Goal: Task Accomplishment & Management: Manage account settings

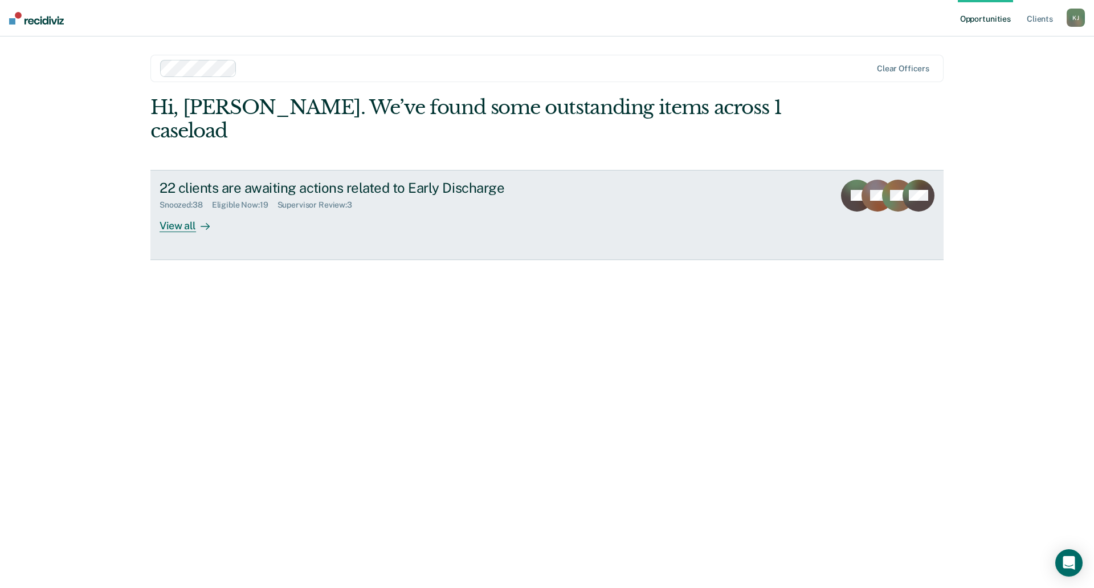
click at [188, 210] on div "View all" at bounding box center [192, 221] width 64 height 22
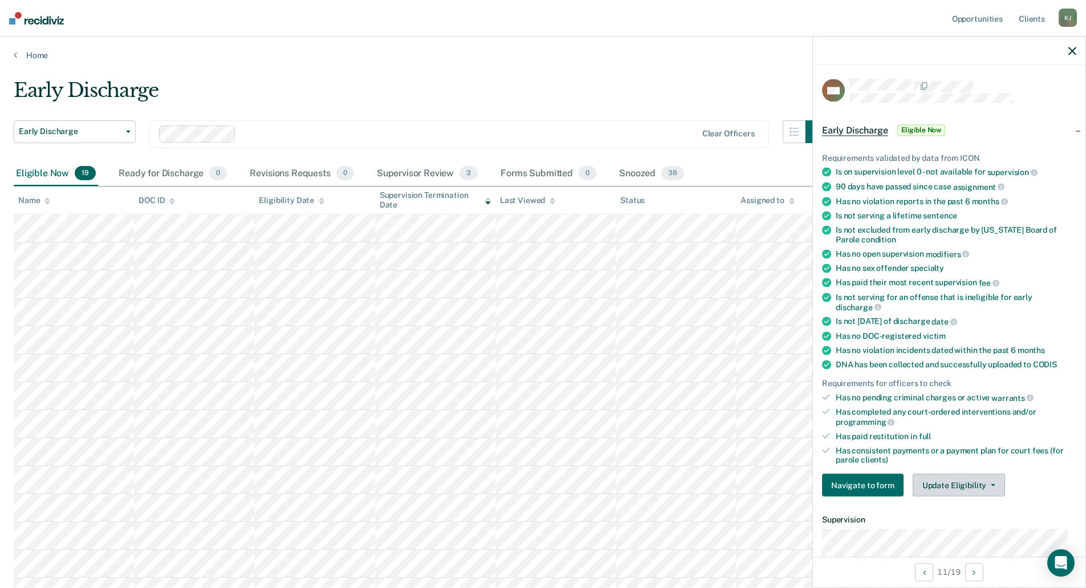
click at [951, 484] on button "Update Eligibility" at bounding box center [959, 485] width 92 height 23
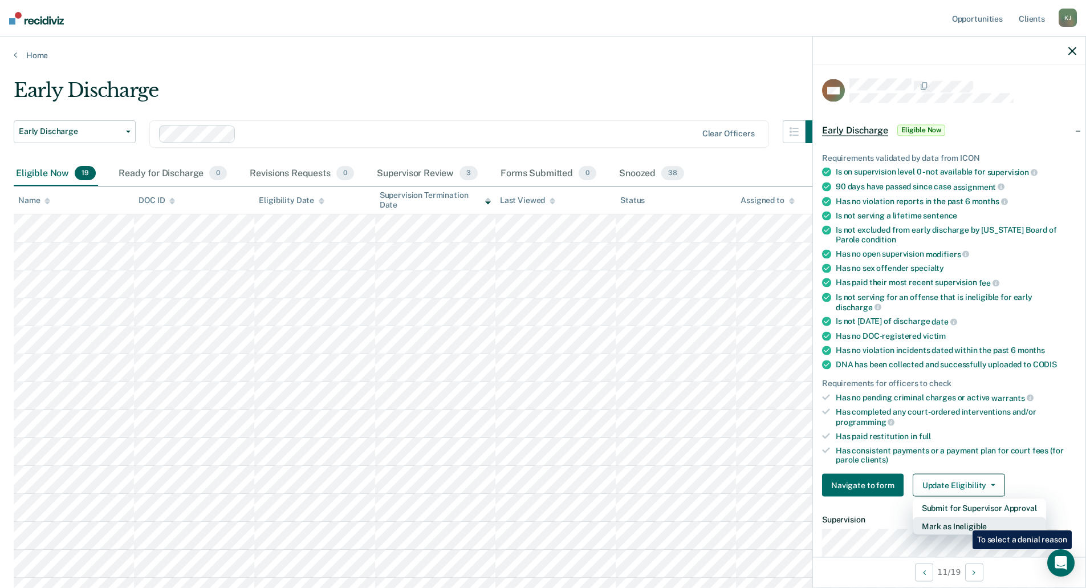
click at [964, 522] on button "Mark as Ineligible" at bounding box center [979, 526] width 133 height 18
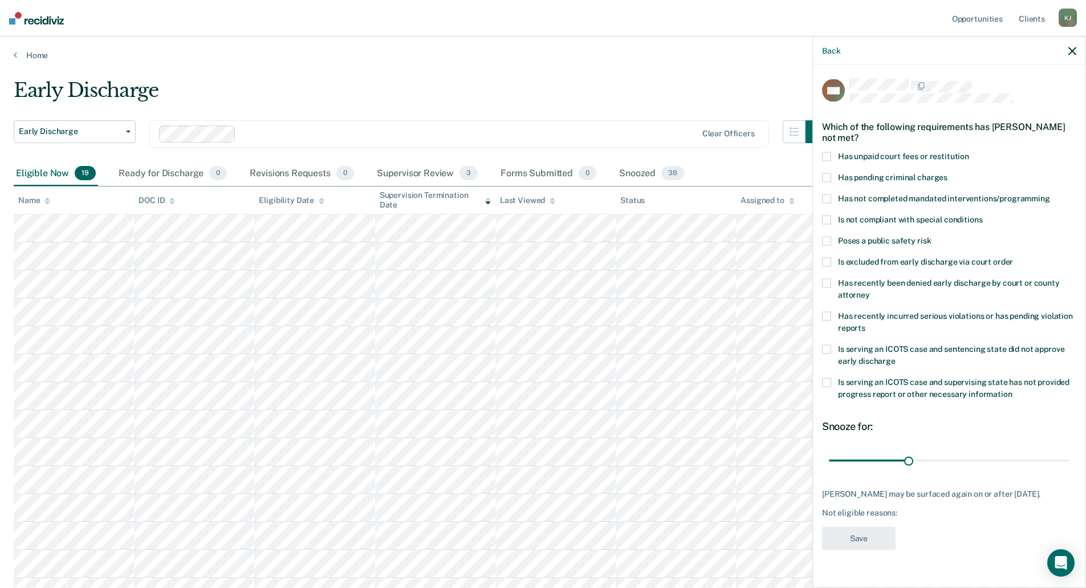
drag, startPoint x: 827, startPoint y: 156, endPoint x: 833, endPoint y: 170, distance: 15.3
click at [828, 156] on span at bounding box center [826, 156] width 9 height 9
click at [826, 382] on span at bounding box center [826, 382] width 9 height 9
drag, startPoint x: 910, startPoint y: 462, endPoint x: 1081, endPoint y: 460, distance: 171.0
type input "90"
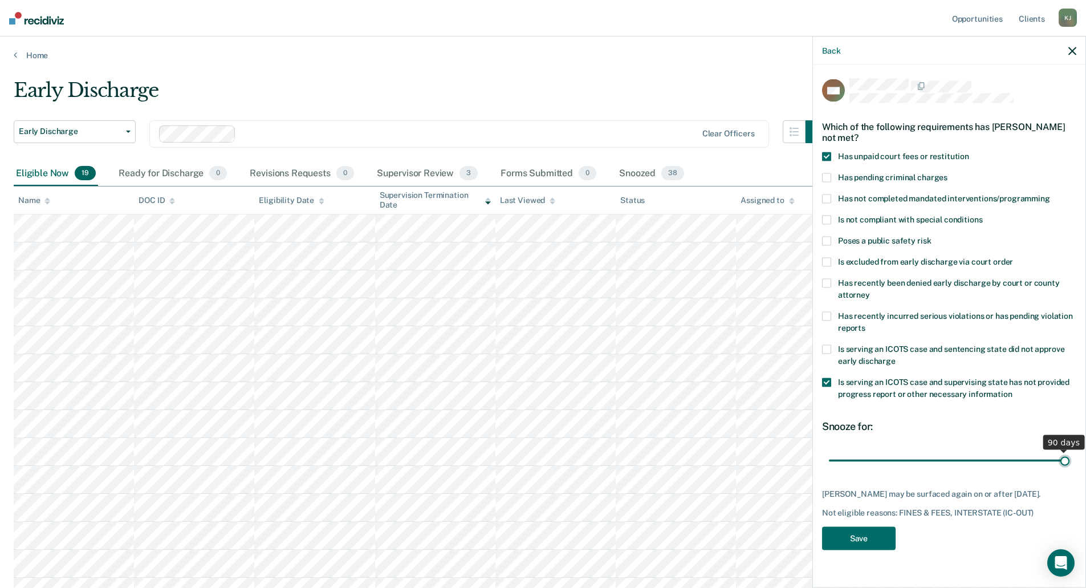
click at [1069, 460] on input "range" at bounding box center [949, 460] width 241 height 20
click at [848, 535] on button "Save" at bounding box center [859, 538] width 74 height 23
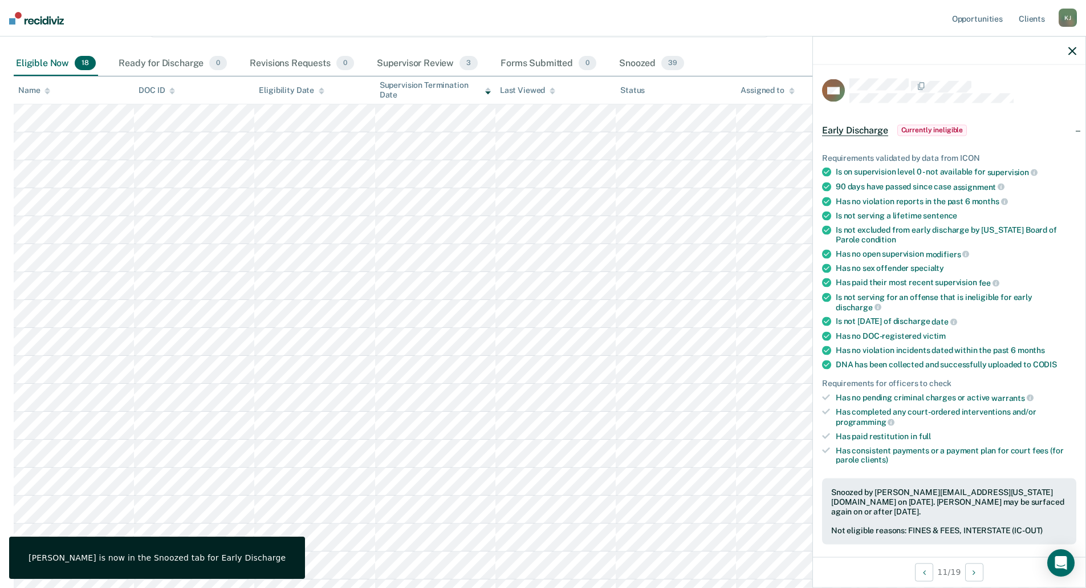
scroll to position [114, 0]
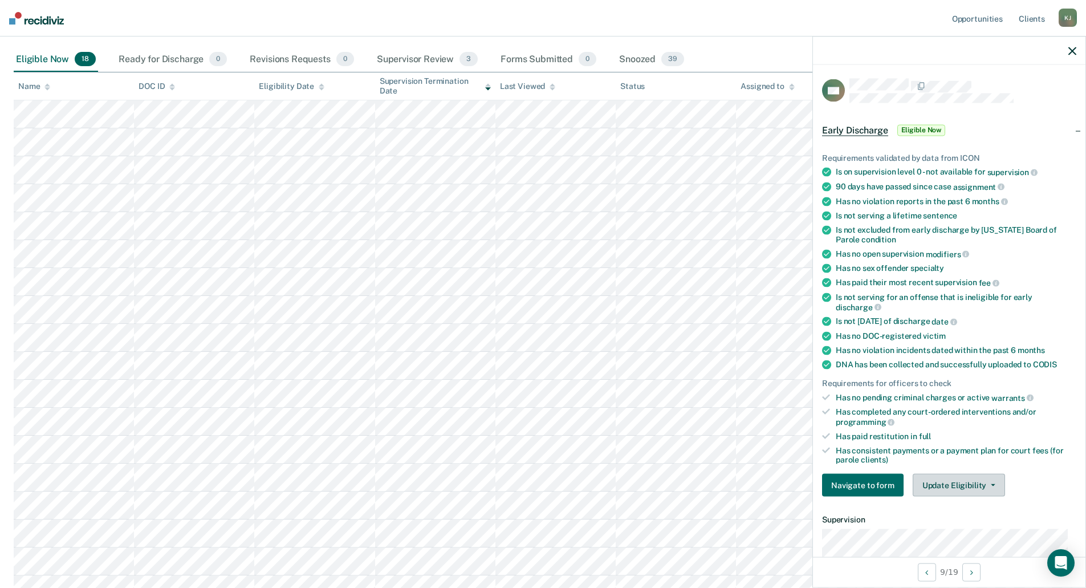
click at [971, 480] on button "Update Eligibility" at bounding box center [959, 485] width 92 height 23
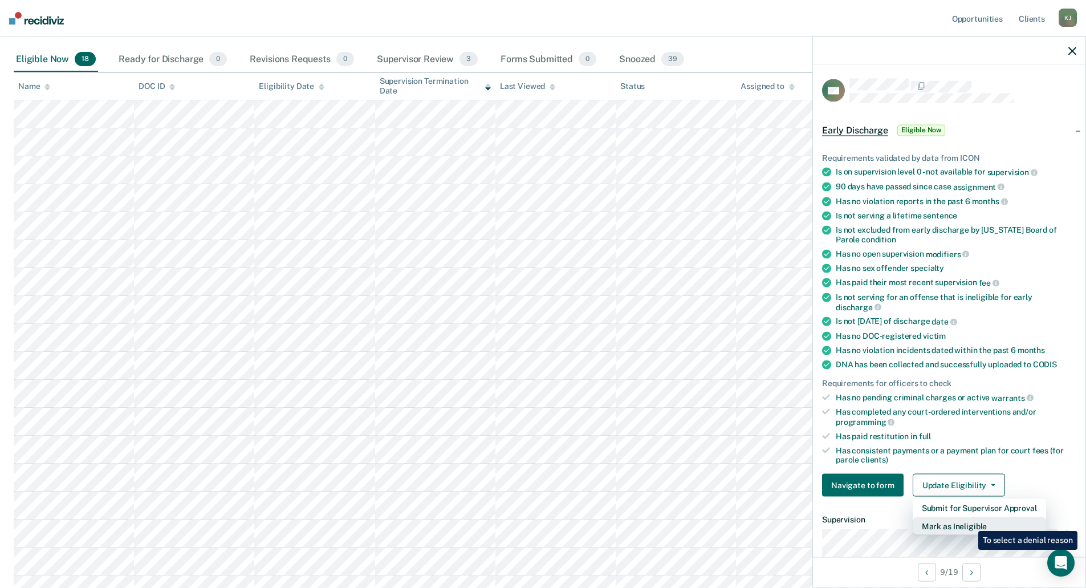
click at [970, 522] on button "Mark as Ineligible" at bounding box center [979, 526] width 133 height 18
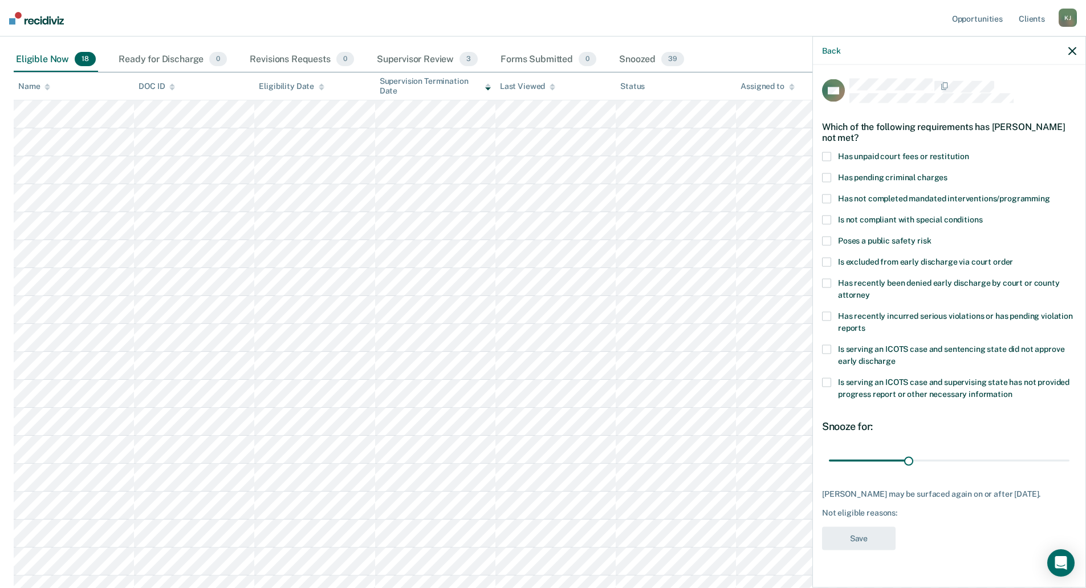
click at [830, 153] on span at bounding box center [826, 156] width 9 height 9
drag, startPoint x: 906, startPoint y: 458, endPoint x: 1005, endPoint y: 445, distance: 100.0
type input "90"
click at [1069, 457] on input "range" at bounding box center [949, 460] width 241 height 20
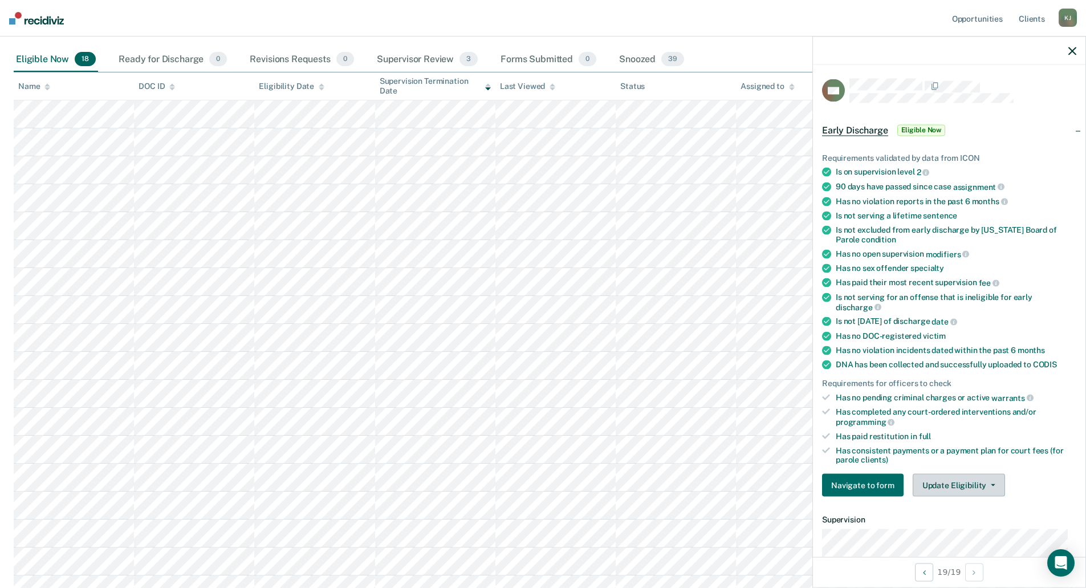
click at [983, 486] on button "Update Eligibility" at bounding box center [959, 485] width 92 height 23
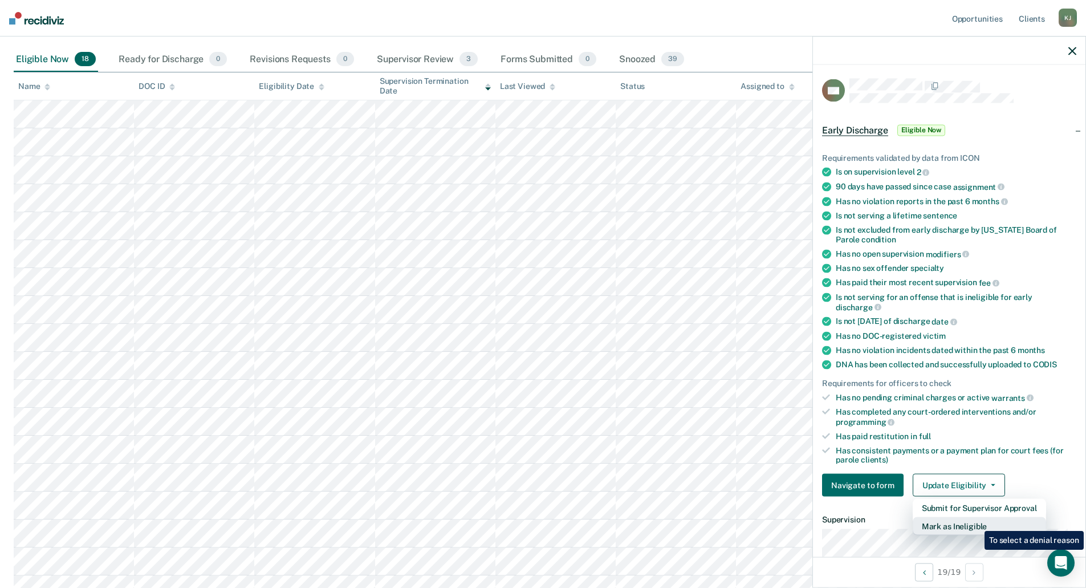
click at [976, 522] on button "Mark as Ineligible" at bounding box center [979, 526] width 133 height 18
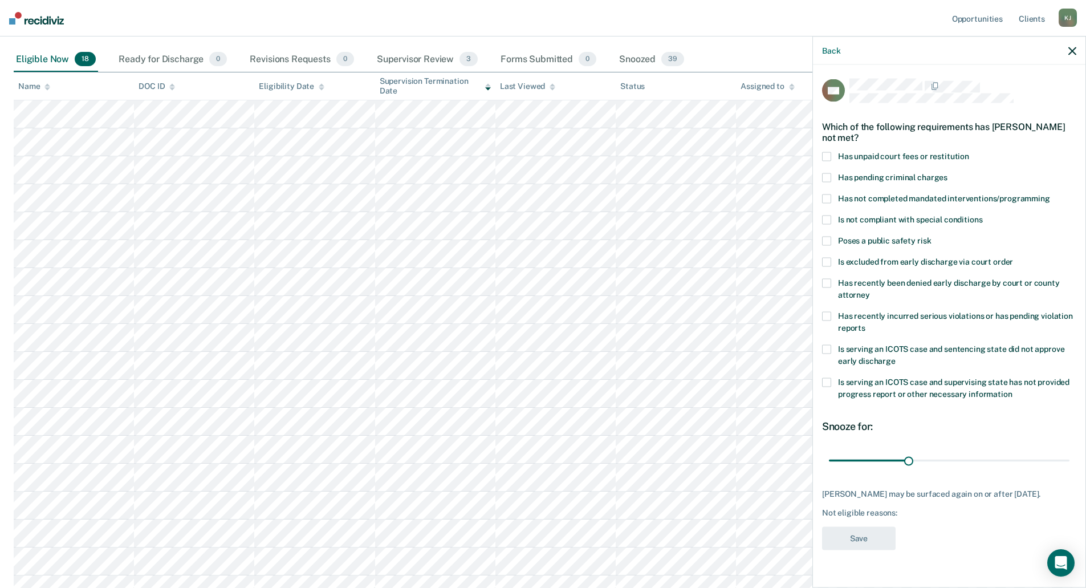
click at [828, 380] on span at bounding box center [826, 382] width 9 height 9
drag, startPoint x: 906, startPoint y: 458, endPoint x: 1096, endPoint y: 457, distance: 189.2
type input "90"
click at [1069, 457] on input "range" at bounding box center [949, 460] width 241 height 20
click at [850, 550] on button "Save" at bounding box center [859, 538] width 74 height 23
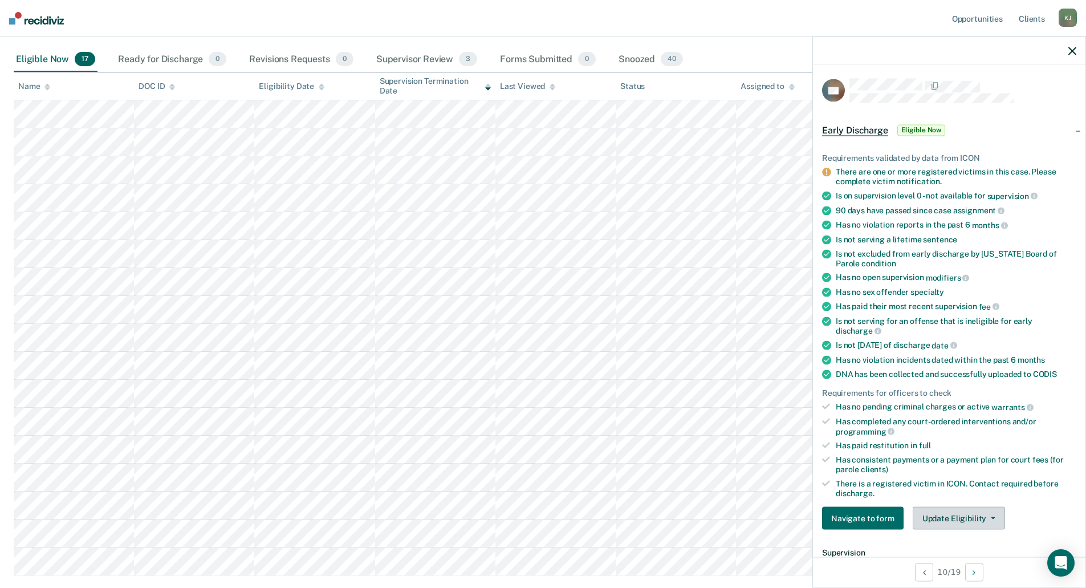
click at [989, 522] on button "Update Eligibility" at bounding box center [959, 518] width 92 height 23
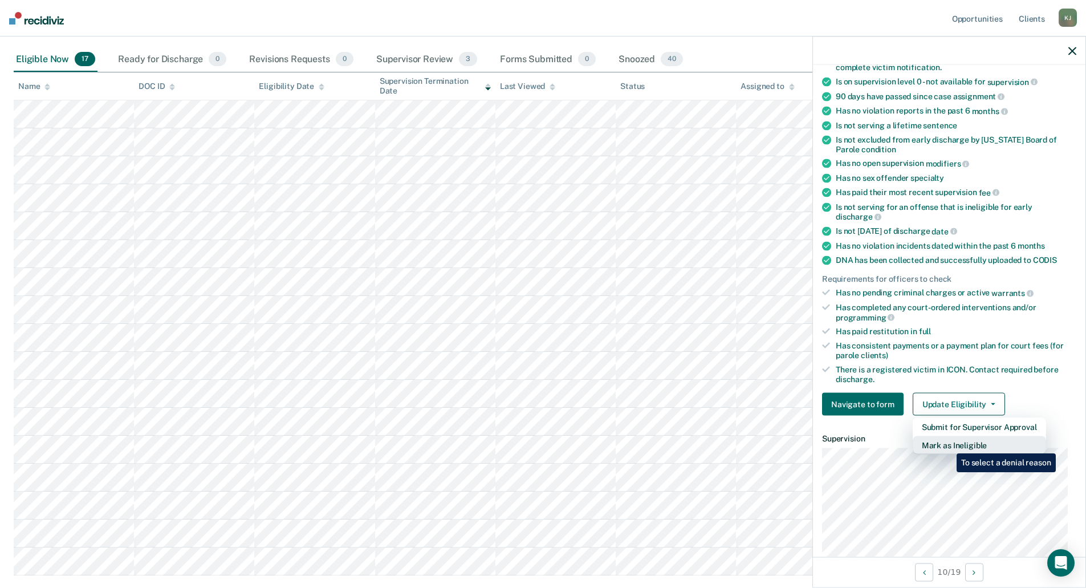
click at [948, 445] on button "Mark as Ineligible" at bounding box center [979, 445] width 133 height 18
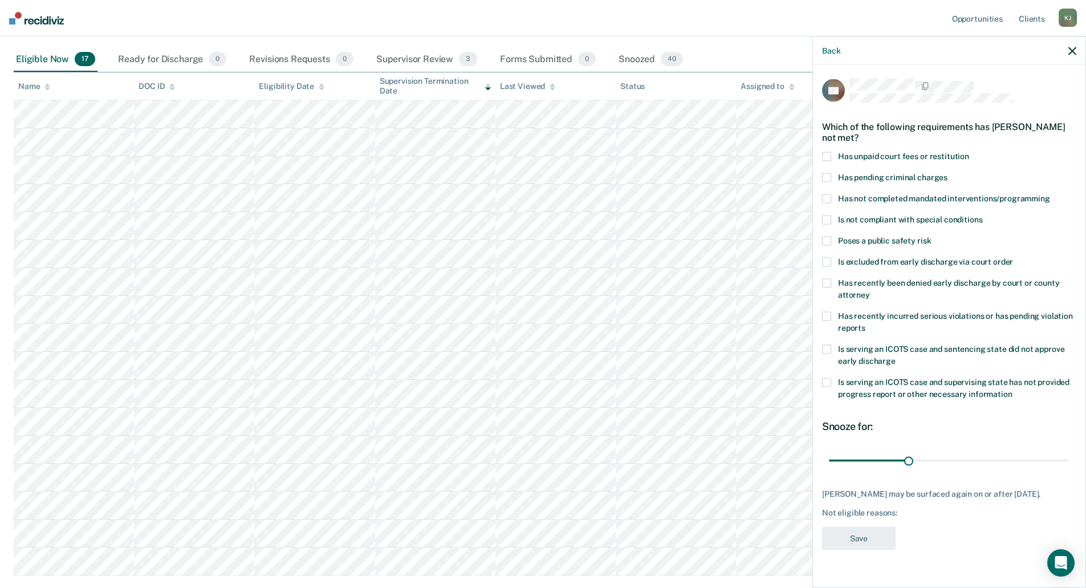
click at [826, 154] on span at bounding box center [826, 156] width 9 height 9
click at [824, 238] on span at bounding box center [826, 241] width 9 height 9
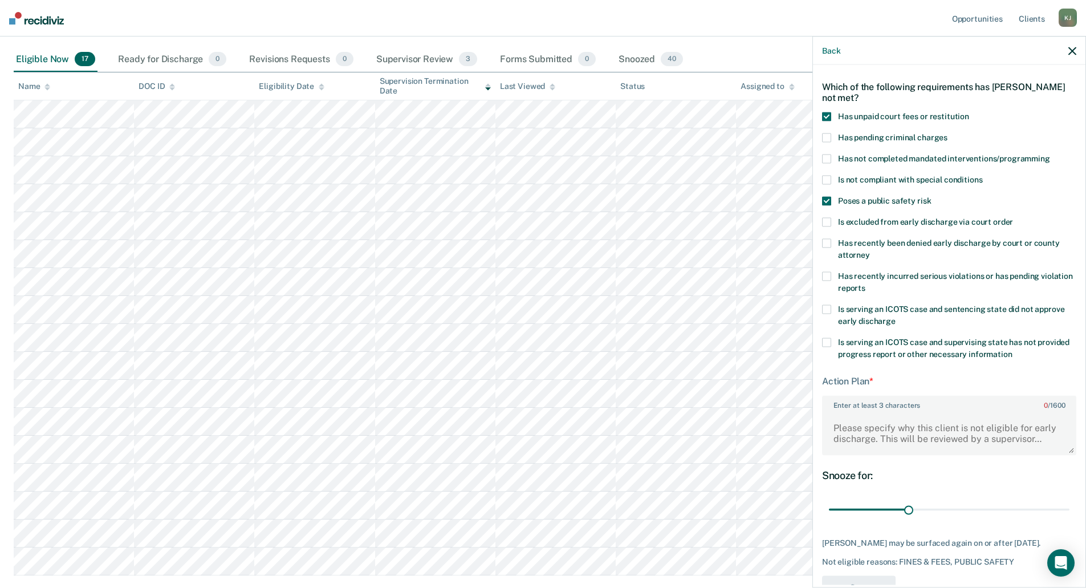
scroll to position [57, 0]
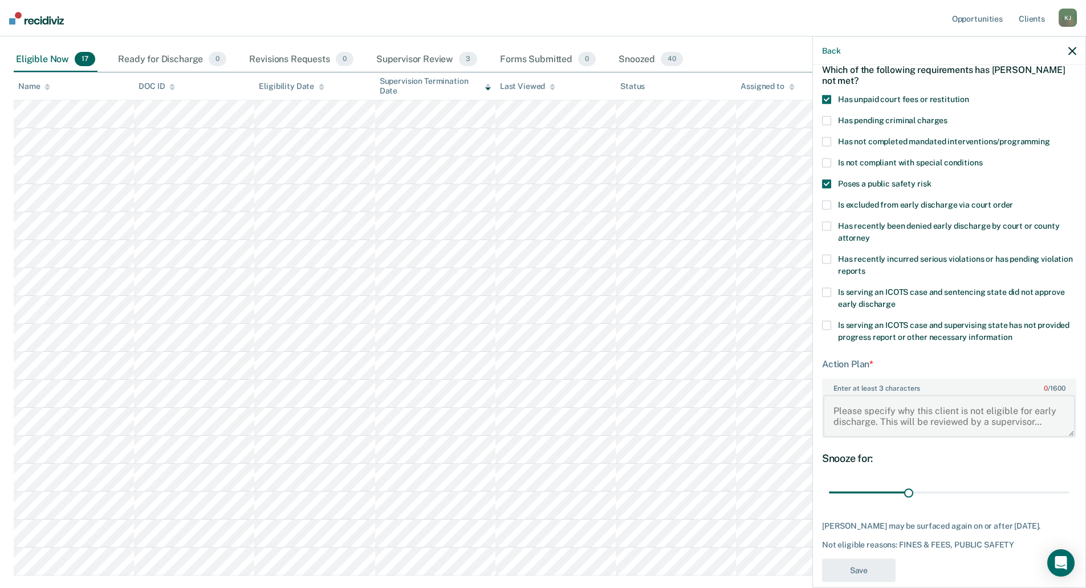
click at [854, 409] on textarea "Enter at least 3 characters 0 / 1600" at bounding box center [949, 415] width 252 height 42
paste textarea "COFO = $2079.40 of which $1399.12 is restitution. Registered victim. Needs more…"
click at [1058, 420] on textarea "COFO = $2079.40 of which $1399.12 is restitution. Registered victim. Needs more…" at bounding box center [949, 415] width 252 height 42
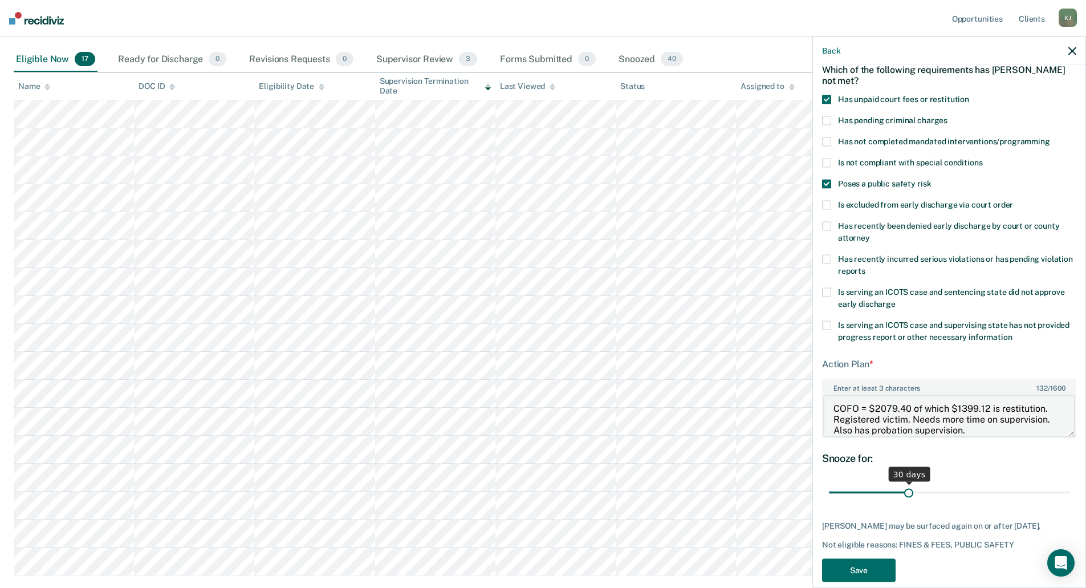
type textarea "COFO = $2079.40 of which $1399.12 is restitution. Registered victim. Needs more…"
drag, startPoint x: 905, startPoint y: 492, endPoint x: 1057, endPoint y: 487, distance: 152.3
type input "90"
click at [1057, 487] on input "range" at bounding box center [949, 492] width 241 height 20
click at [854, 573] on button "Save" at bounding box center [859, 570] width 74 height 23
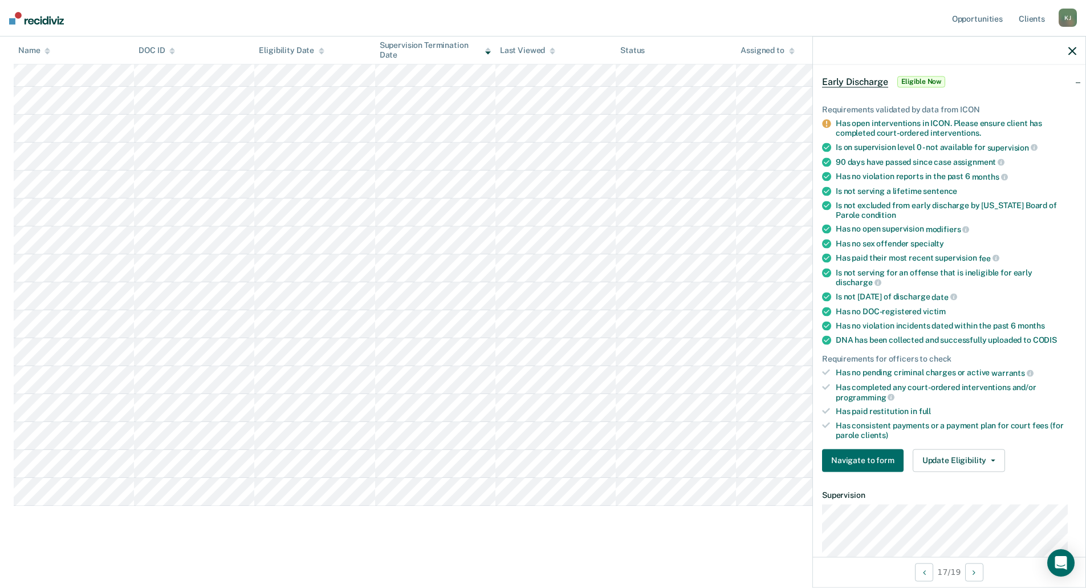
scroll to position [114, 0]
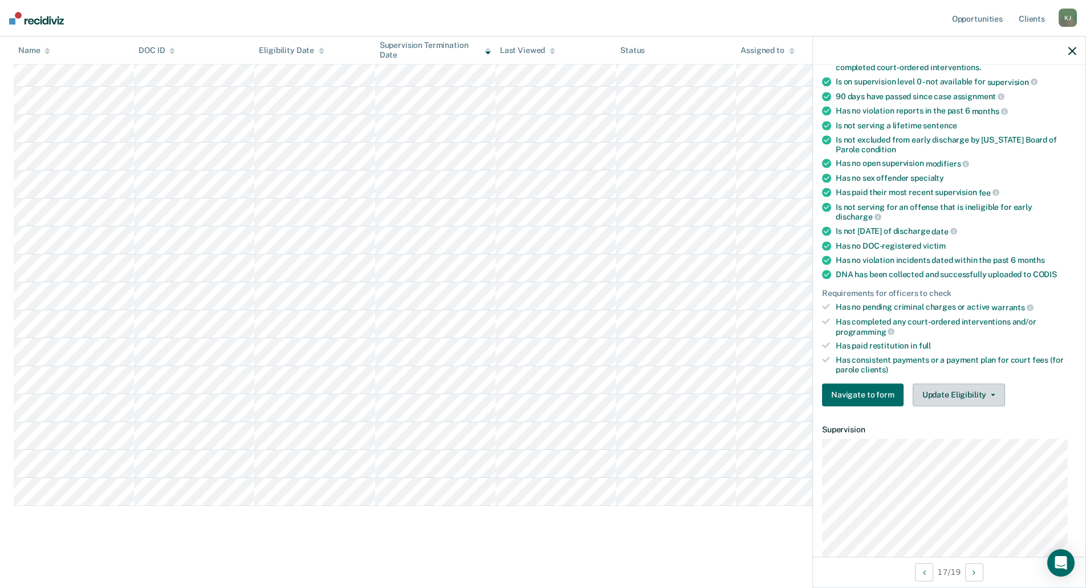
click at [958, 396] on button "Update Eligibility" at bounding box center [959, 394] width 92 height 23
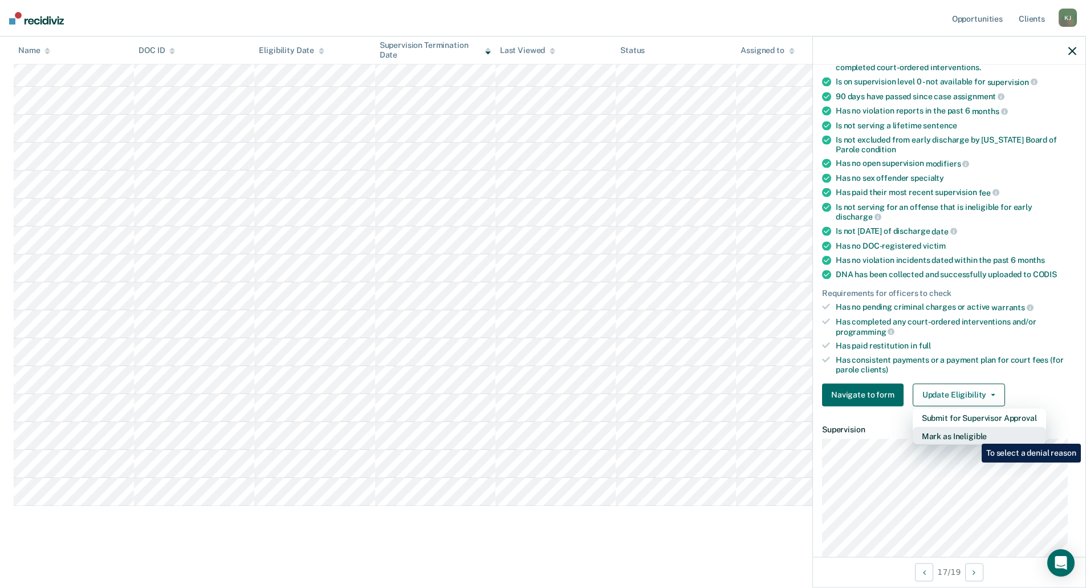
click at [972, 435] on button "Mark as Ineligible" at bounding box center [979, 435] width 133 height 18
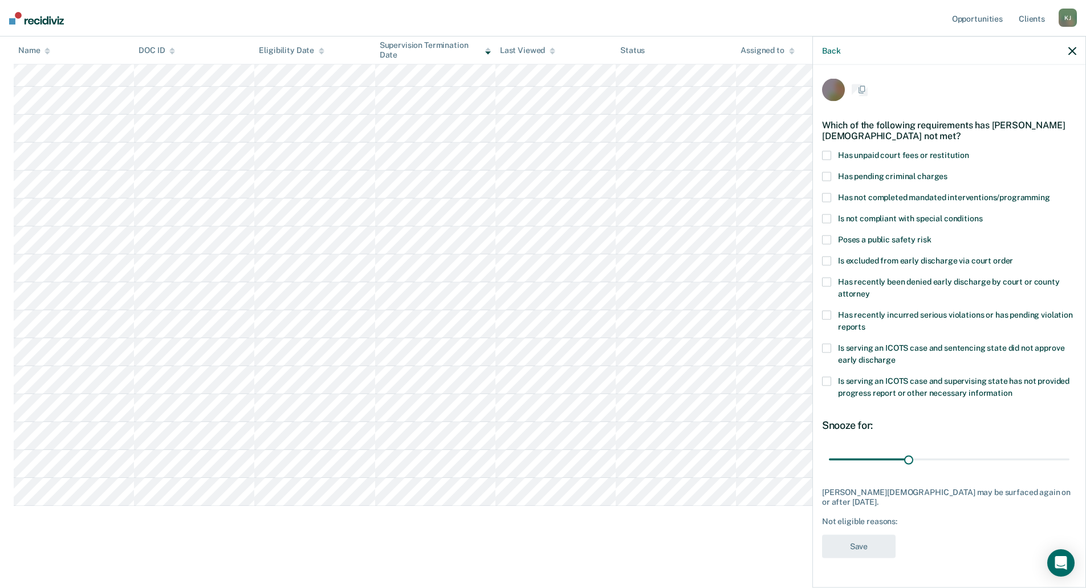
scroll to position [0, 0]
drag, startPoint x: 907, startPoint y: 457, endPoint x: 1080, endPoint y: 449, distance: 172.3
type input "90"
click at [1069, 450] on input "range" at bounding box center [949, 460] width 241 height 20
click at [830, 154] on span at bounding box center [826, 156] width 9 height 9
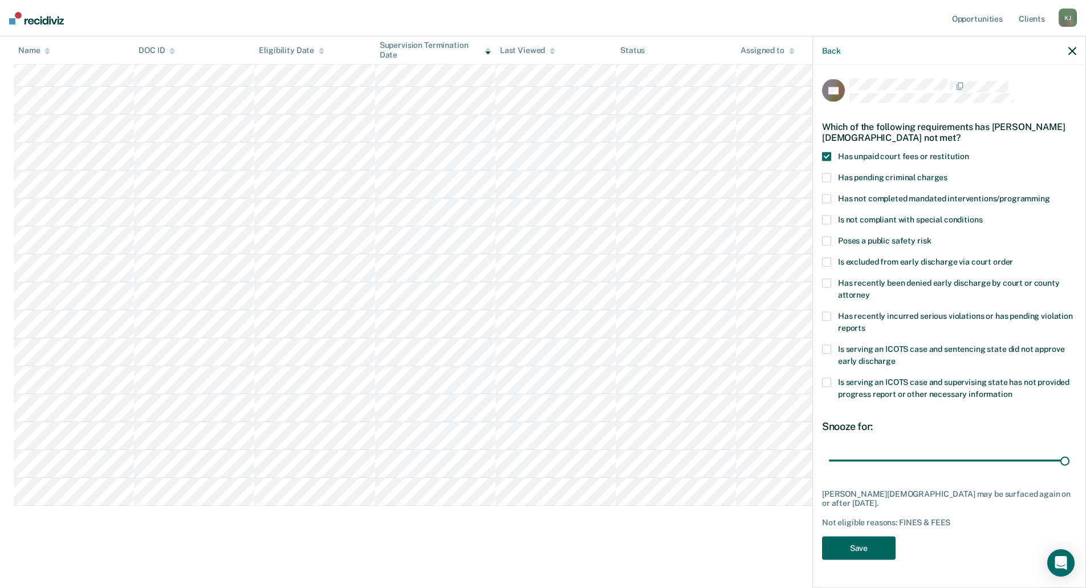
click at [874, 541] on button "Save" at bounding box center [859, 547] width 74 height 23
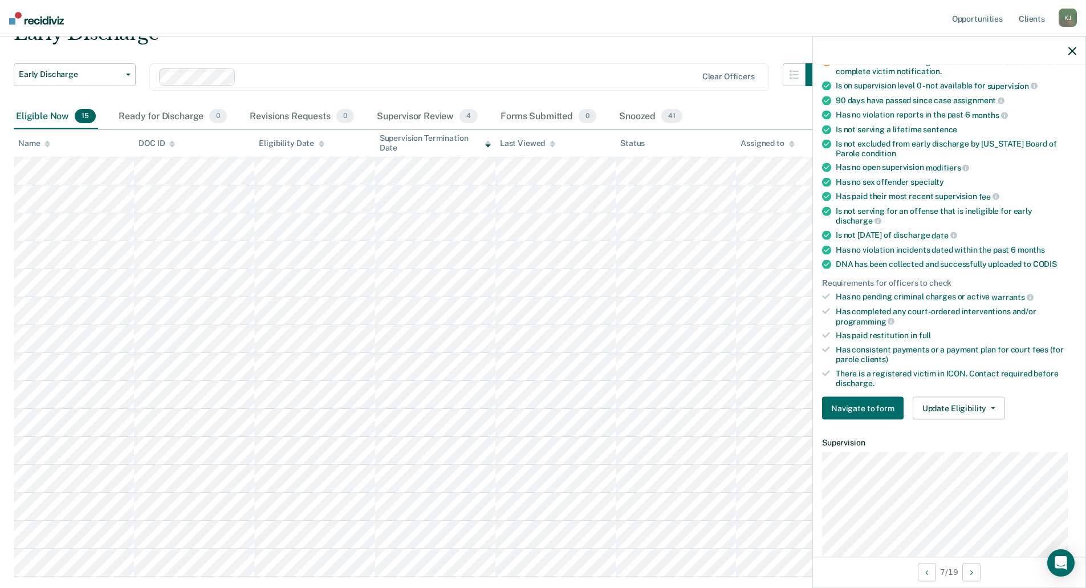
scroll to position [114, 0]
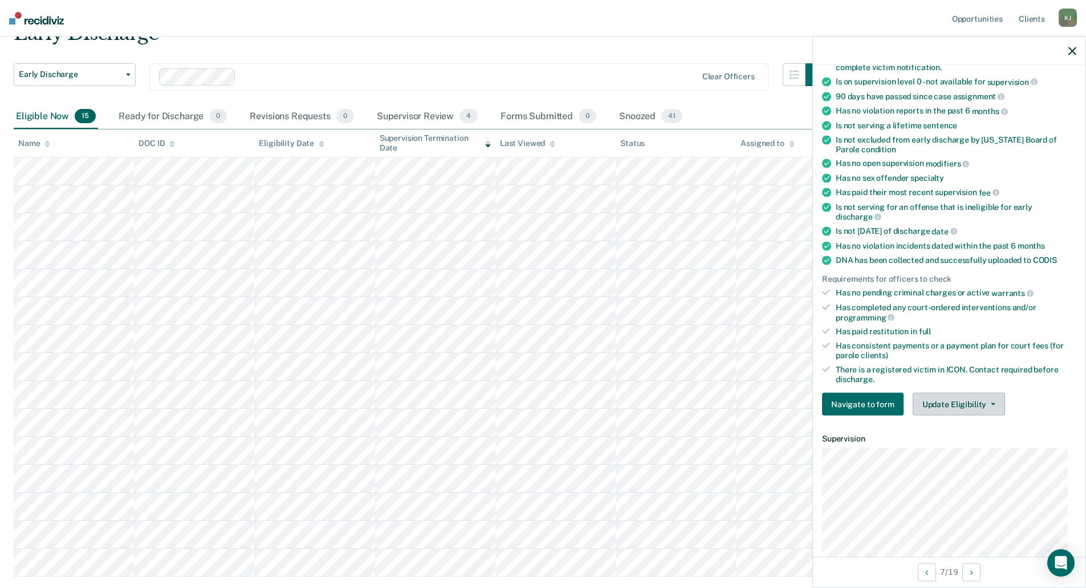
click at [963, 402] on button "Update Eligibility" at bounding box center [959, 404] width 92 height 23
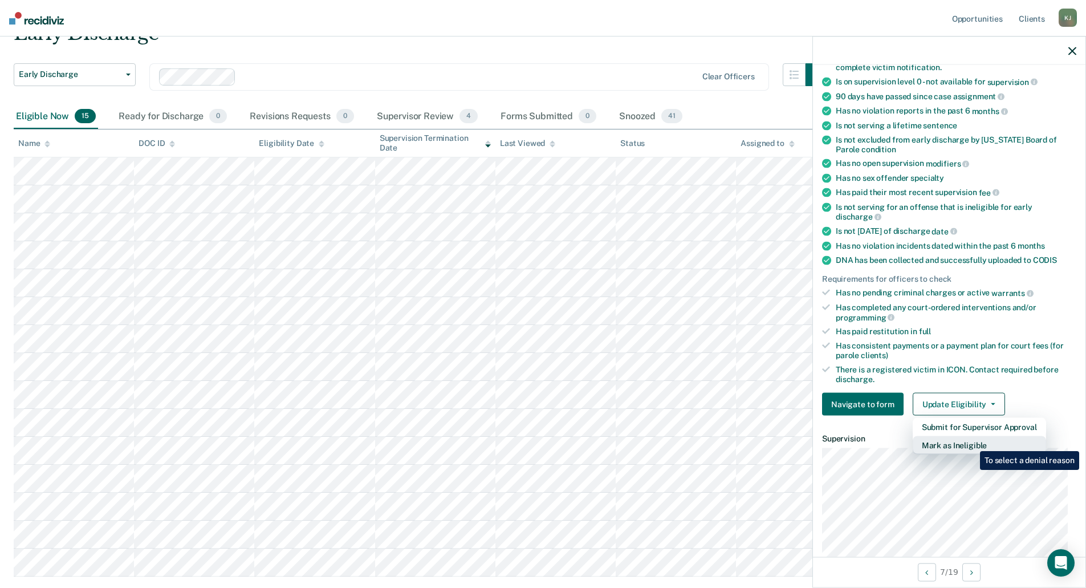
click at [971, 442] on button "Mark as Ineligible" at bounding box center [979, 445] width 133 height 18
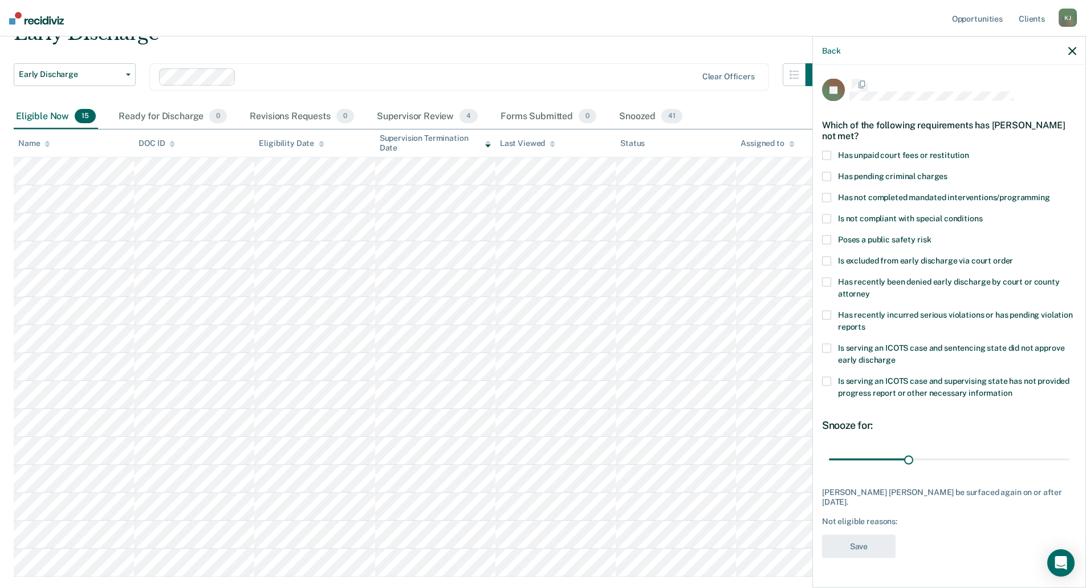
scroll to position [0, 0]
click at [823, 239] on span at bounding box center [826, 241] width 9 height 9
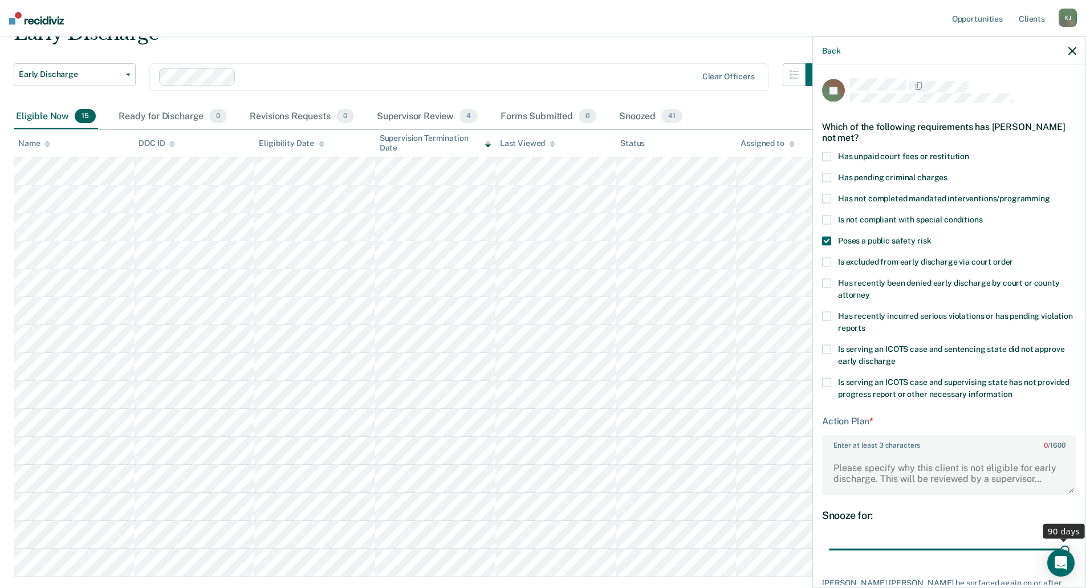
drag, startPoint x: 904, startPoint y: 547, endPoint x: 1072, endPoint y: 540, distance: 168.3
type input "90"
click at [1069, 540] on input "range" at bounding box center [949, 549] width 241 height 20
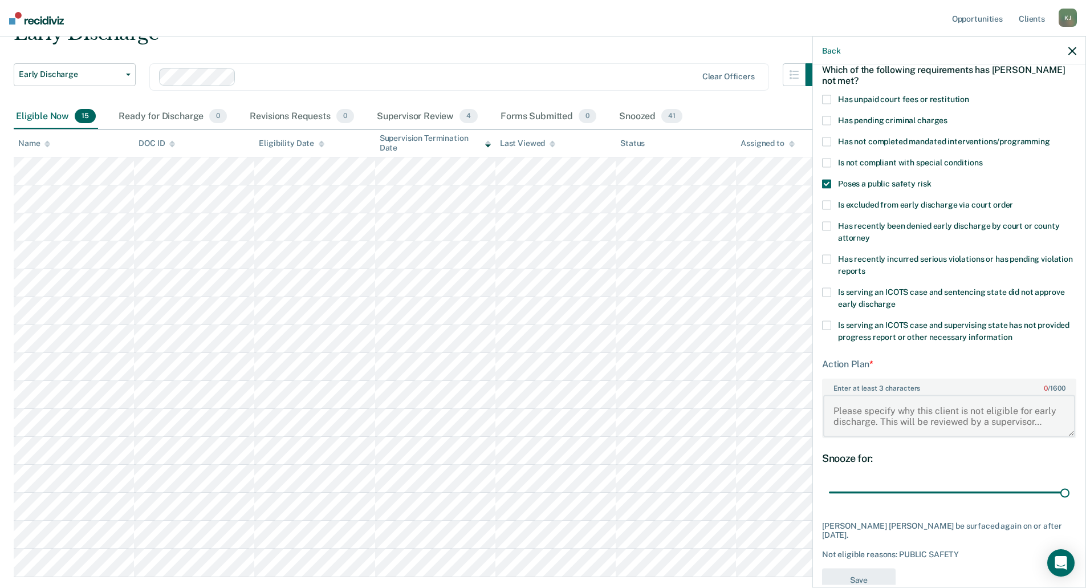
click at [909, 420] on textarea "Enter at least 3 characters 0 / 1600" at bounding box center [949, 415] width 252 height 42
click at [1042, 412] on textarea "Multiple registered victims. NCO. High profile." at bounding box center [949, 415] width 252 height 42
drag, startPoint x: 834, startPoint y: 409, endPoint x: 975, endPoint y: 424, distance: 141.6
click at [982, 424] on textarea "Multiple registered victims. NCO. High profile. Needs much more time on supervi…" at bounding box center [949, 415] width 252 height 42
type textarea "Multiple registered victims. NCO. High profile. Needs much more time on supervi…"
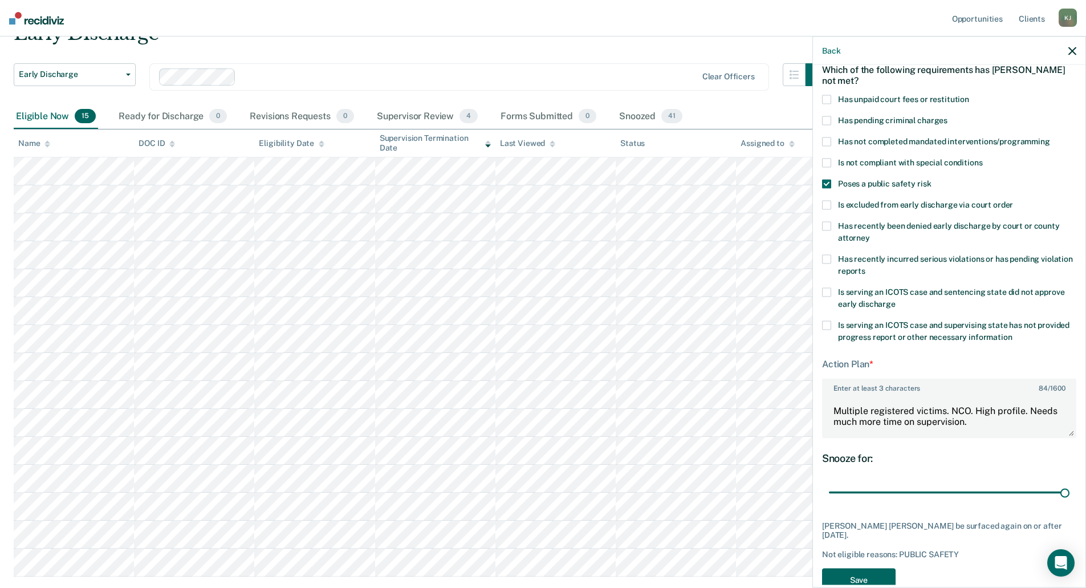
click at [833, 568] on button "Save" at bounding box center [859, 579] width 74 height 23
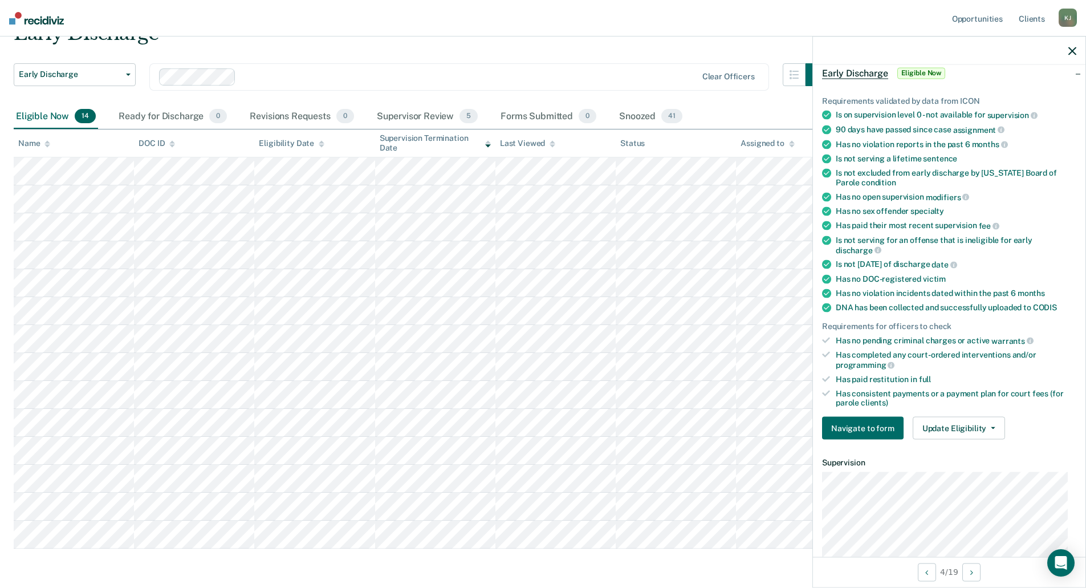
scroll to position [0, 0]
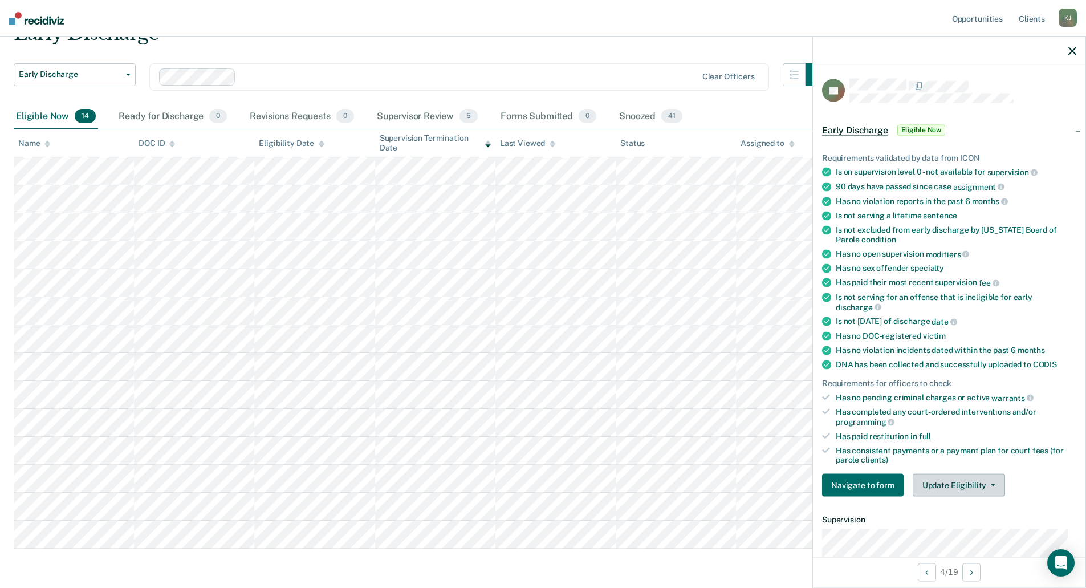
click at [950, 481] on button "Update Eligibility" at bounding box center [959, 485] width 92 height 23
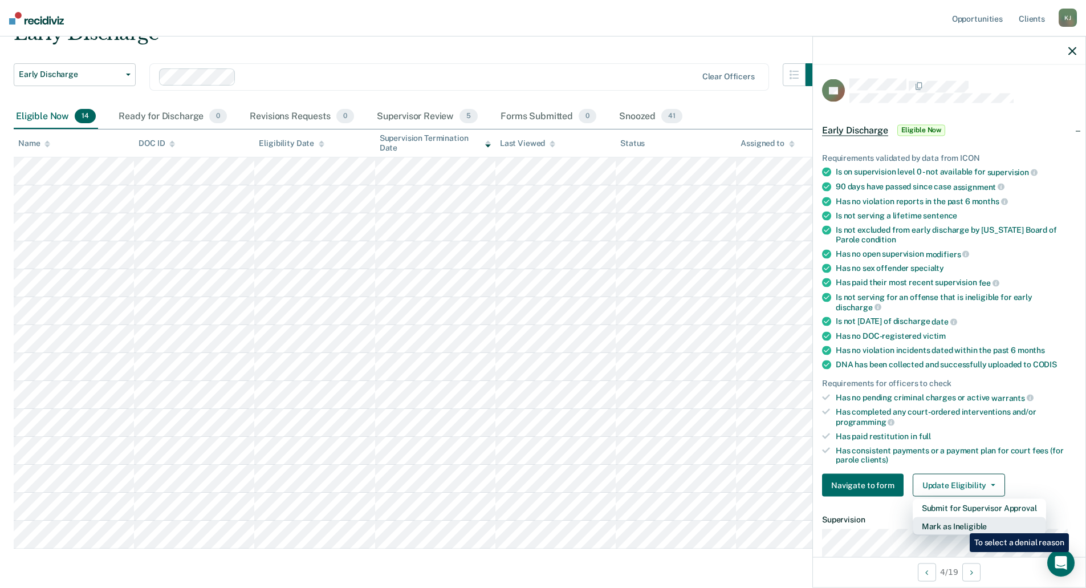
click at [961, 524] on button "Mark as Ineligible" at bounding box center [979, 526] width 133 height 18
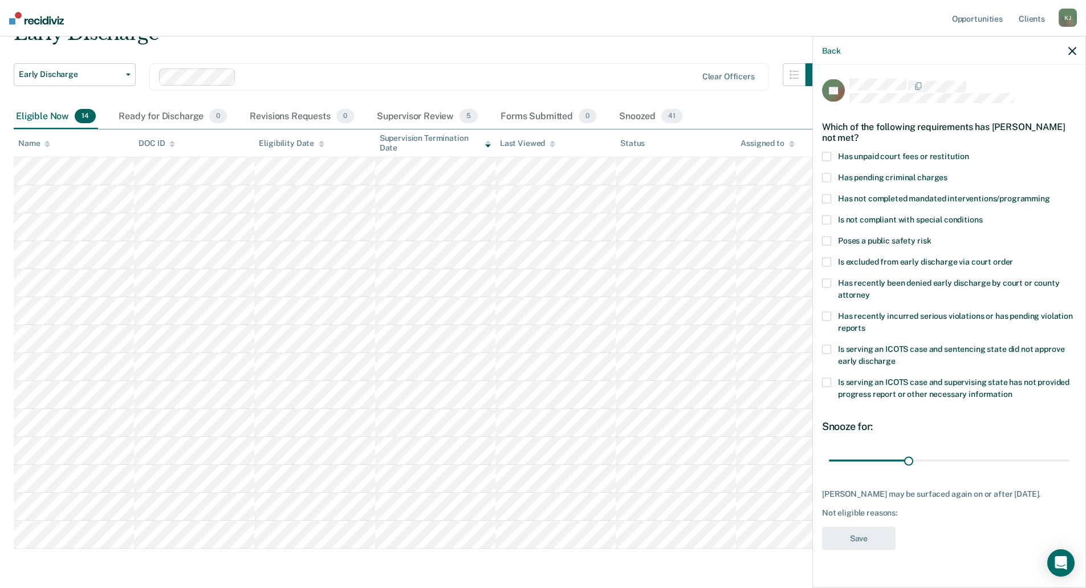
click at [829, 378] on span at bounding box center [826, 382] width 9 height 9
drag, startPoint x: 910, startPoint y: 459, endPoint x: 947, endPoint y: 459, distance: 37.0
type input "45"
click at [947, 459] on input "range" at bounding box center [949, 460] width 241 height 20
click at [856, 536] on button "Save" at bounding box center [859, 538] width 74 height 23
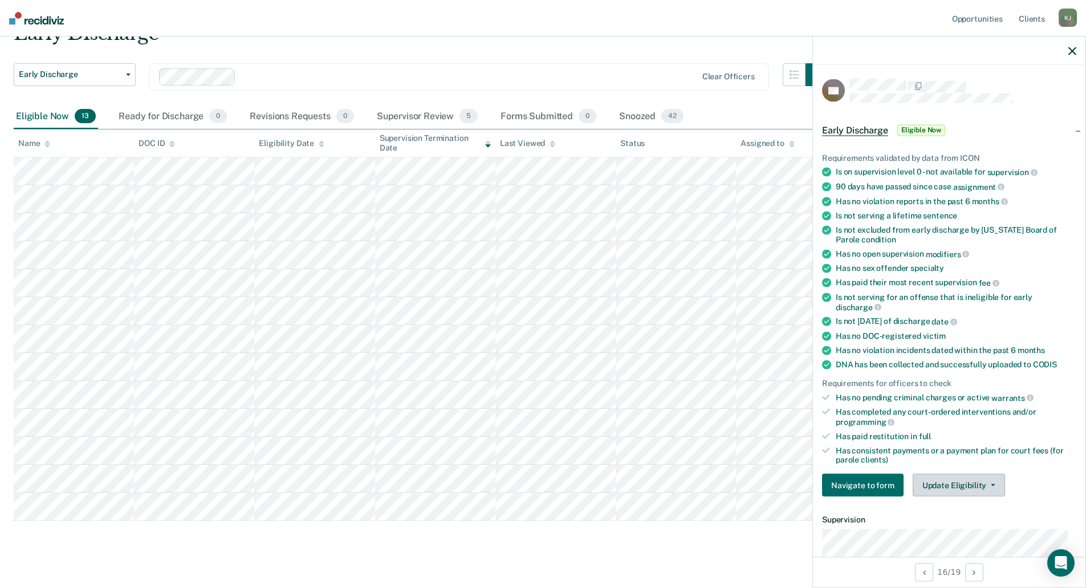
click at [986, 484] on span "button" at bounding box center [990, 485] width 9 height 2
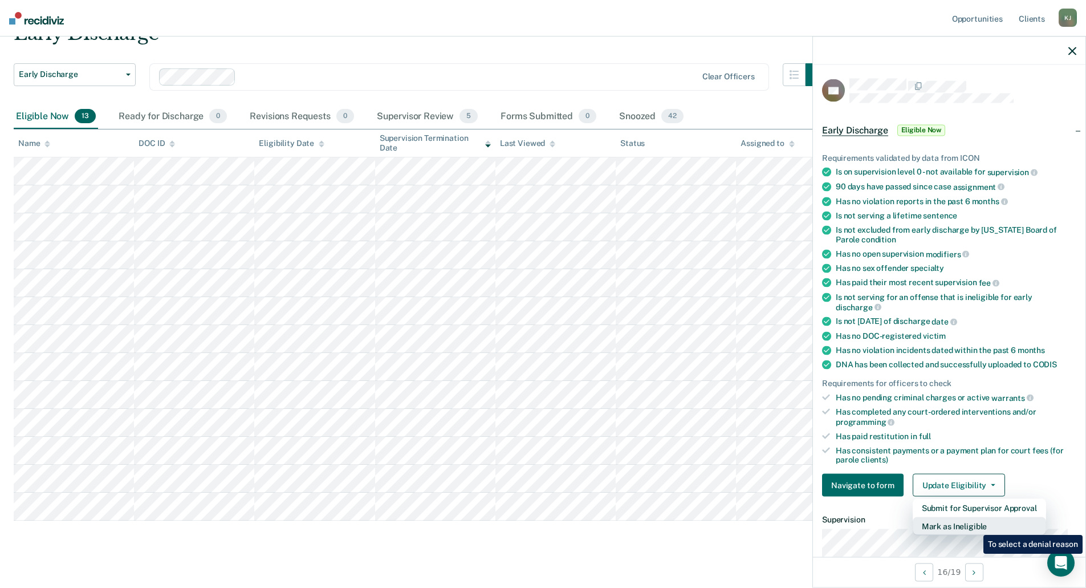
click at [975, 526] on button "Mark as Ineligible" at bounding box center [979, 526] width 133 height 18
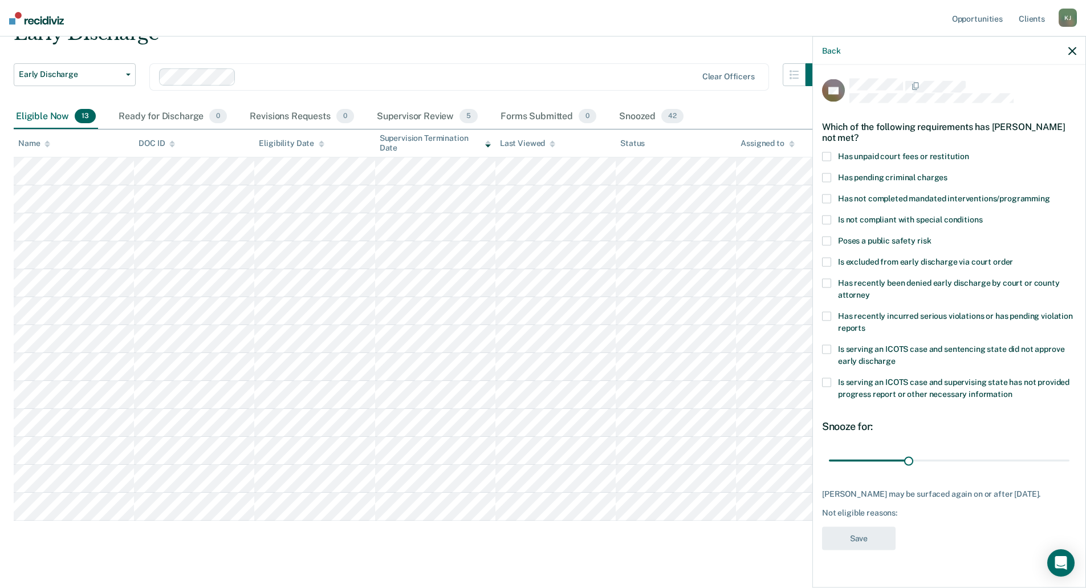
click at [826, 154] on span at bounding box center [826, 156] width 9 height 9
click at [824, 239] on span at bounding box center [826, 241] width 9 height 9
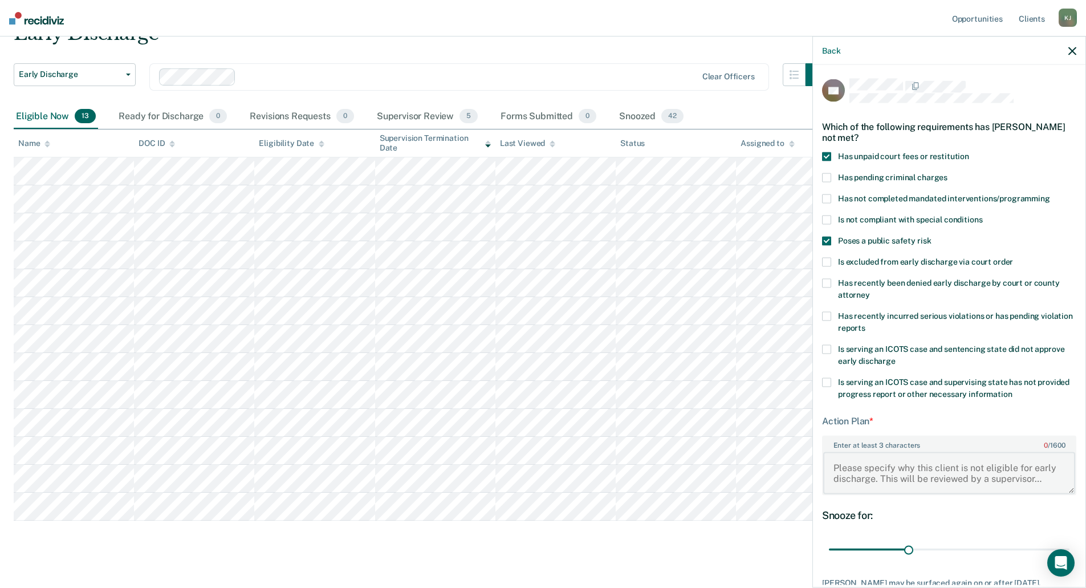
click at [886, 468] on textarea "Enter at least 3 characters 0 / 1600" at bounding box center [949, 472] width 252 height 42
click at [885, 461] on textarea "Enter at least 3 characters 0 / 1600" at bounding box center [949, 472] width 252 height 42
type textarea "Habitual Offender - needs more time on supervision."
drag, startPoint x: 904, startPoint y: 547, endPoint x: 1079, endPoint y: 548, distance: 175.0
type input "90"
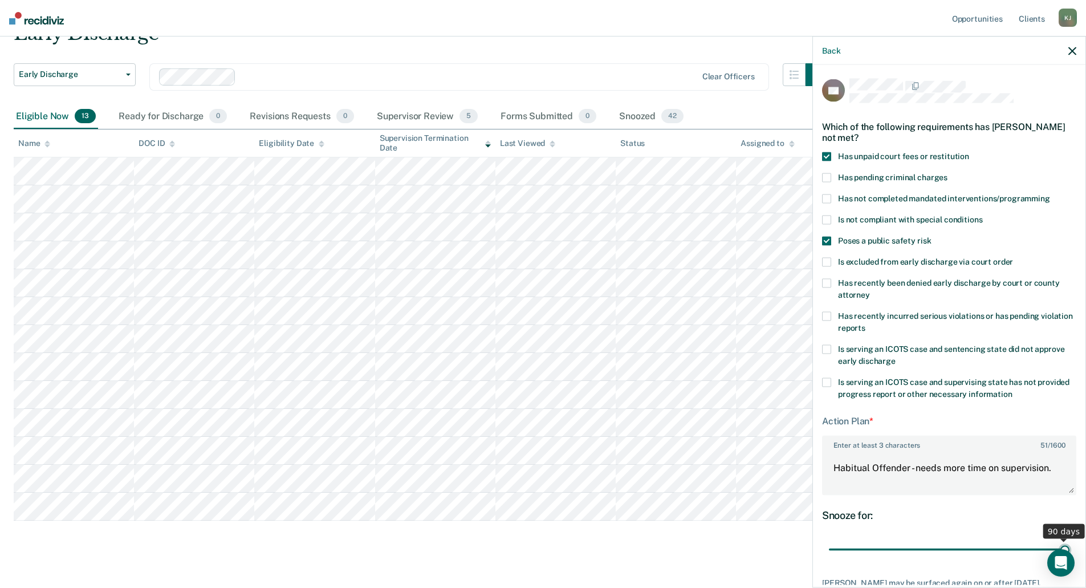
click at [1069, 548] on input "range" at bounding box center [949, 549] width 241 height 20
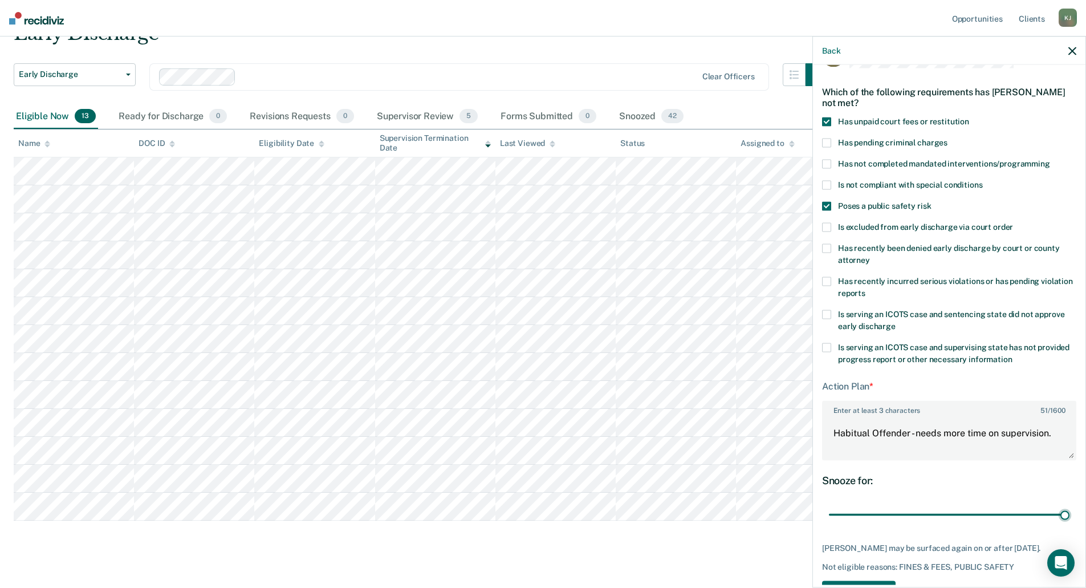
scroll to position [73, 0]
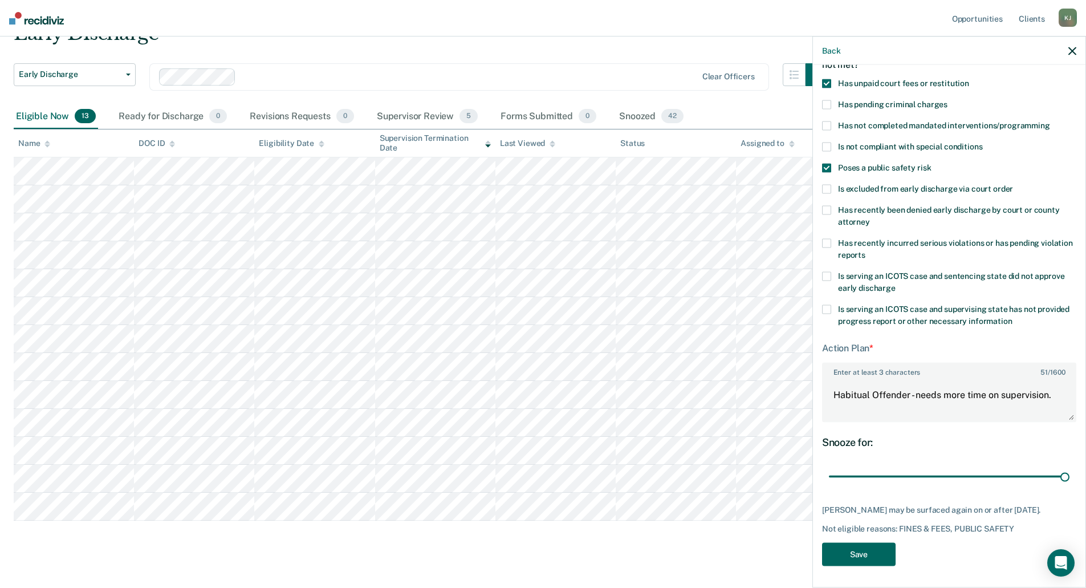
click at [869, 549] on button "Save" at bounding box center [859, 554] width 74 height 23
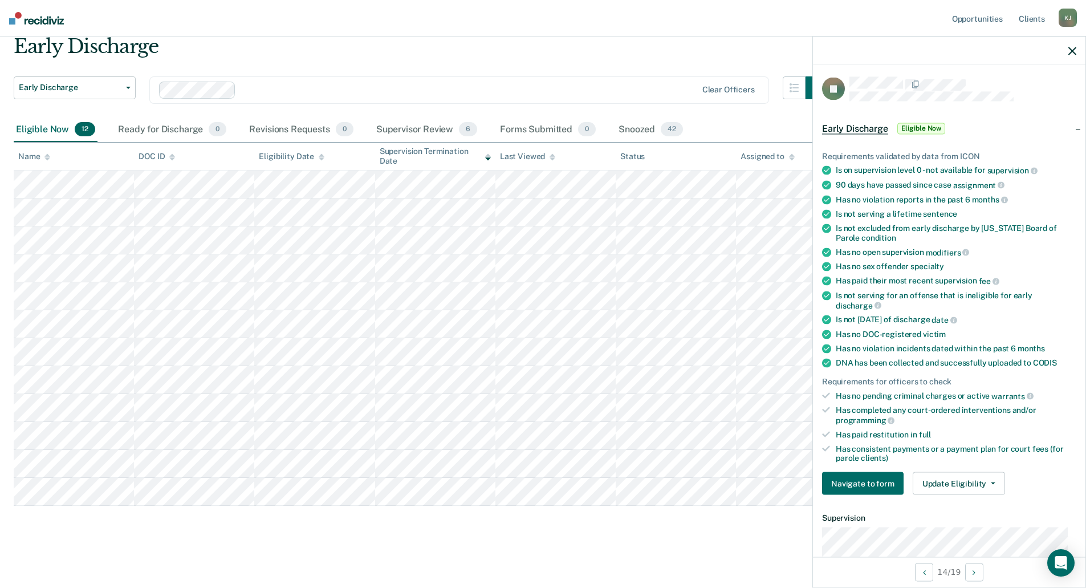
scroll to position [0, 0]
click at [972, 484] on button "Update Eligibility" at bounding box center [959, 485] width 92 height 23
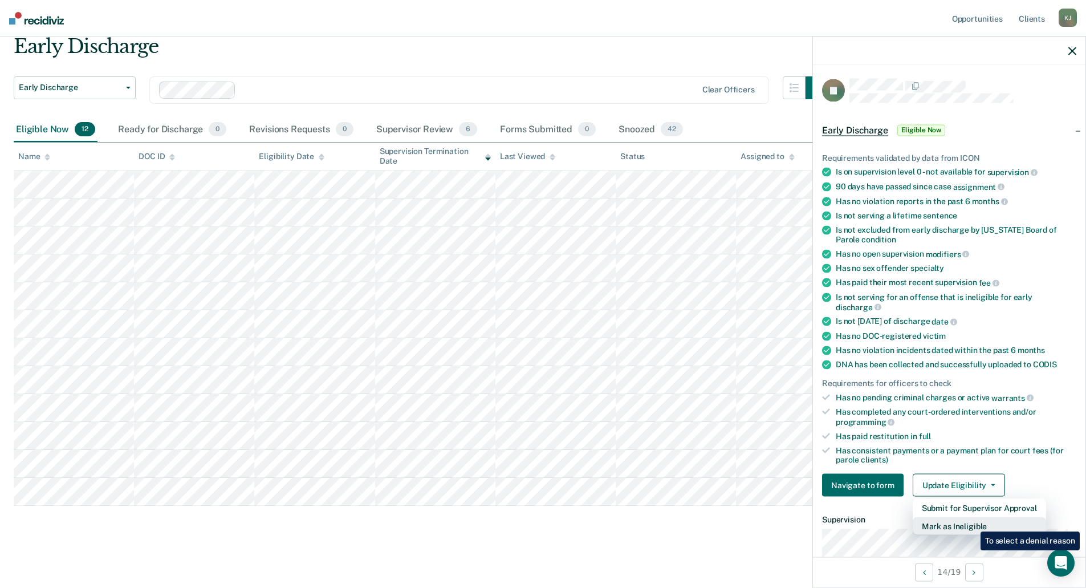
click at [972, 523] on button "Mark as Ineligible" at bounding box center [979, 526] width 133 height 18
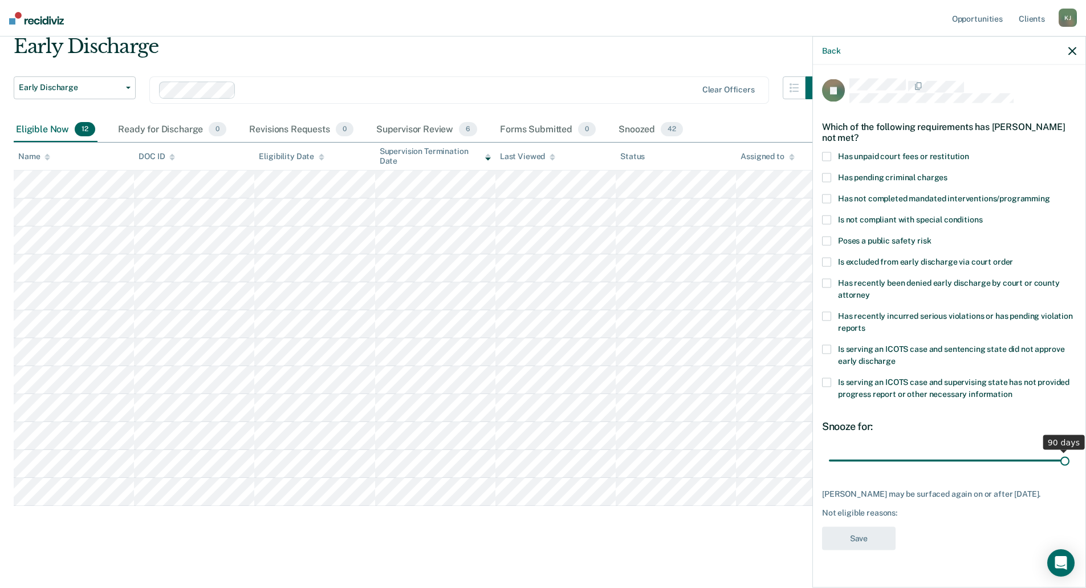
drag, startPoint x: 908, startPoint y: 458, endPoint x: 1090, endPoint y: 459, distance: 182.4
type input "90"
click at [1069, 459] on input "range" at bounding box center [949, 460] width 241 height 20
click at [828, 237] on span at bounding box center [826, 241] width 9 height 9
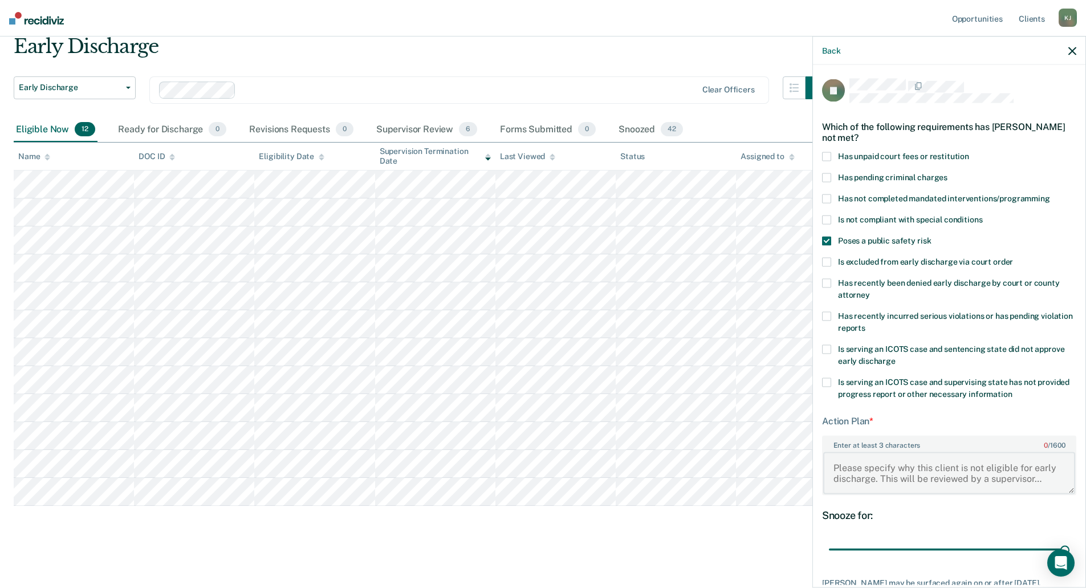
click at [913, 460] on textarea "Enter at least 3 characters 0 / 1600" at bounding box center [949, 472] width 252 height 42
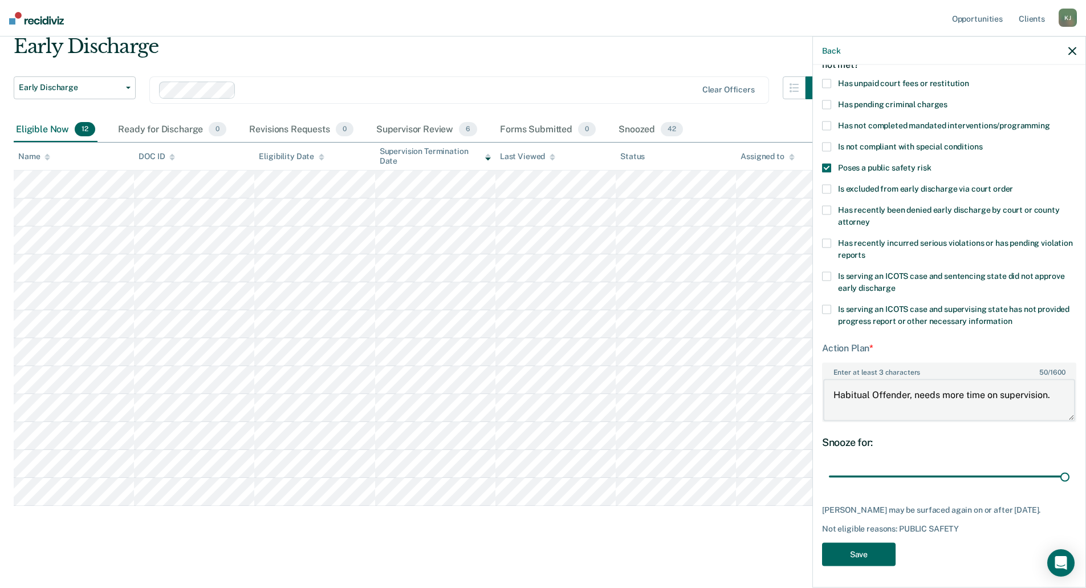
type textarea "Habitual Offender, needs more time on supervision."
click at [874, 555] on button "Save" at bounding box center [859, 554] width 74 height 23
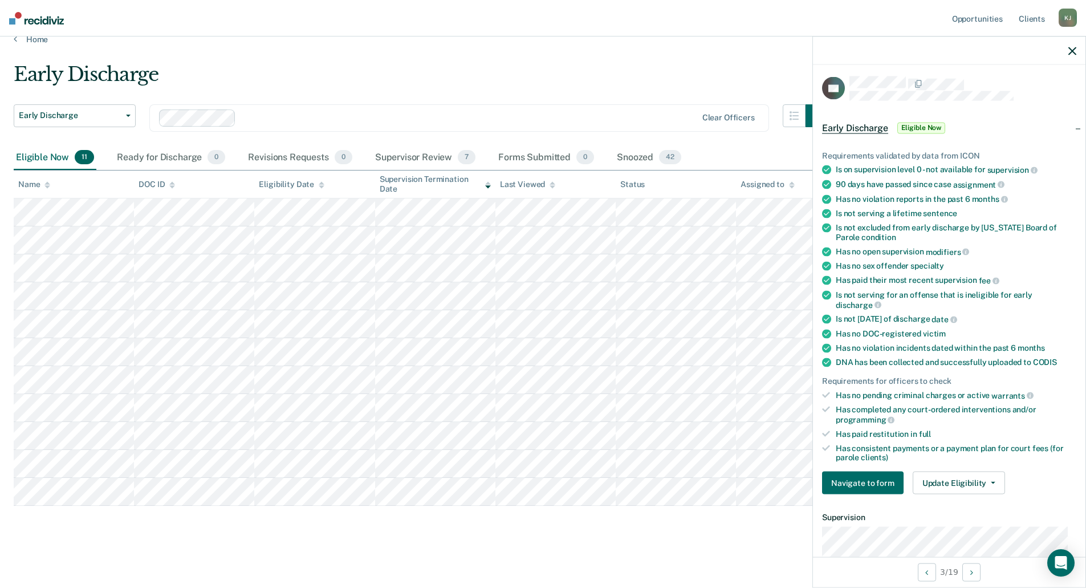
scroll to position [0, 0]
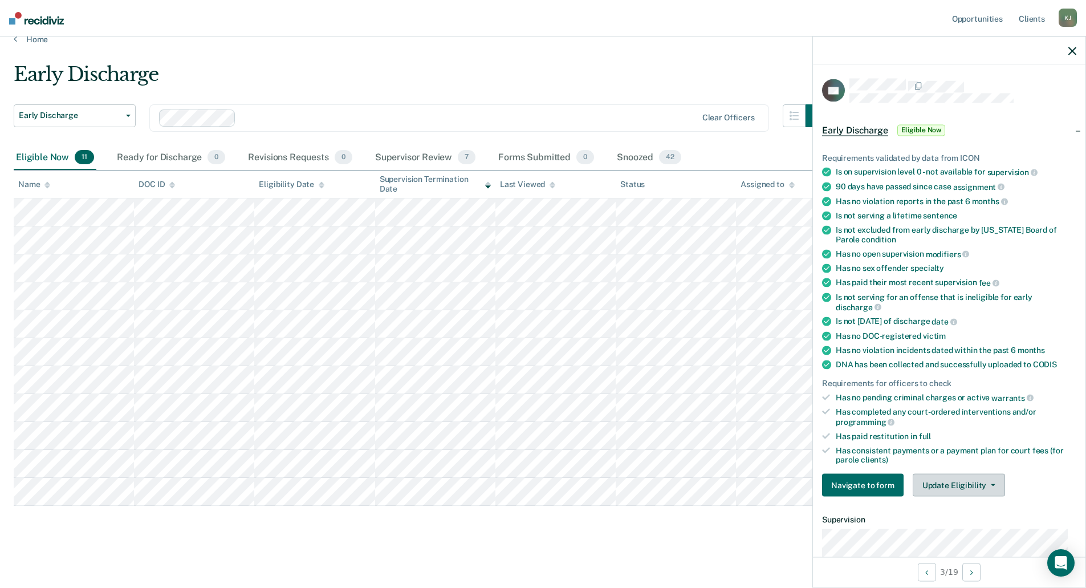
click at [950, 479] on button "Update Eligibility" at bounding box center [959, 485] width 92 height 23
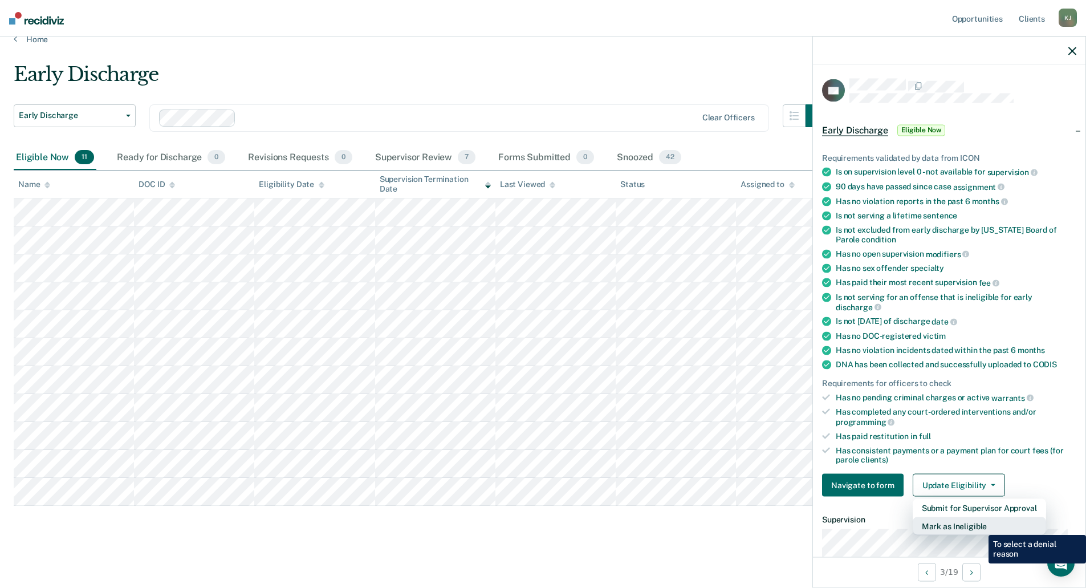
click at [980, 526] on button "Mark as Ineligible" at bounding box center [979, 526] width 133 height 18
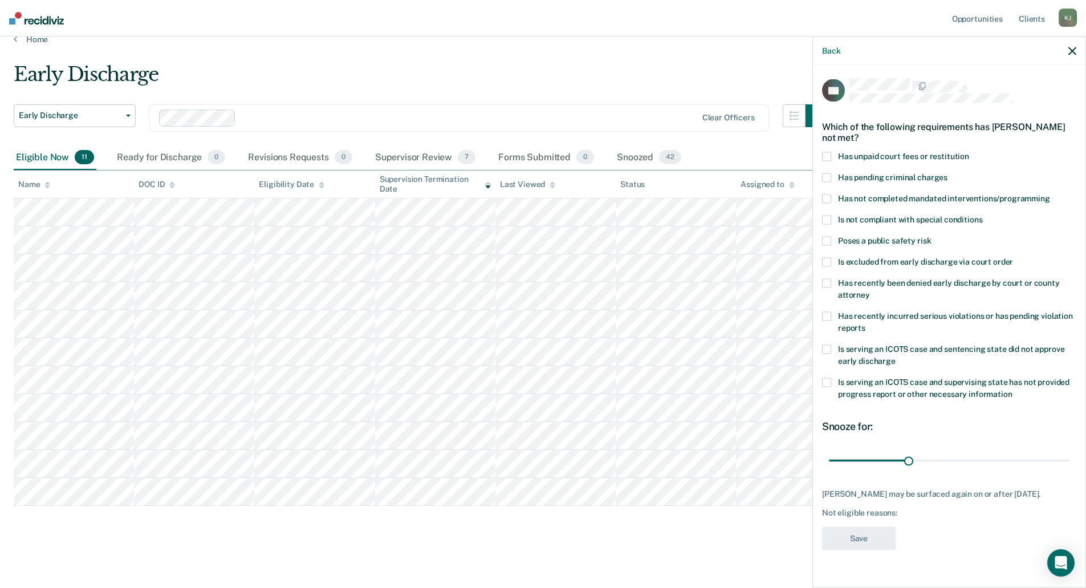
click at [824, 379] on span at bounding box center [826, 382] width 9 height 9
drag, startPoint x: 909, startPoint y: 458, endPoint x: 948, endPoint y: 457, distance: 39.3
type input "45"
click at [948, 457] on input "range" at bounding box center [949, 460] width 241 height 20
click at [872, 534] on button "Save" at bounding box center [859, 538] width 74 height 23
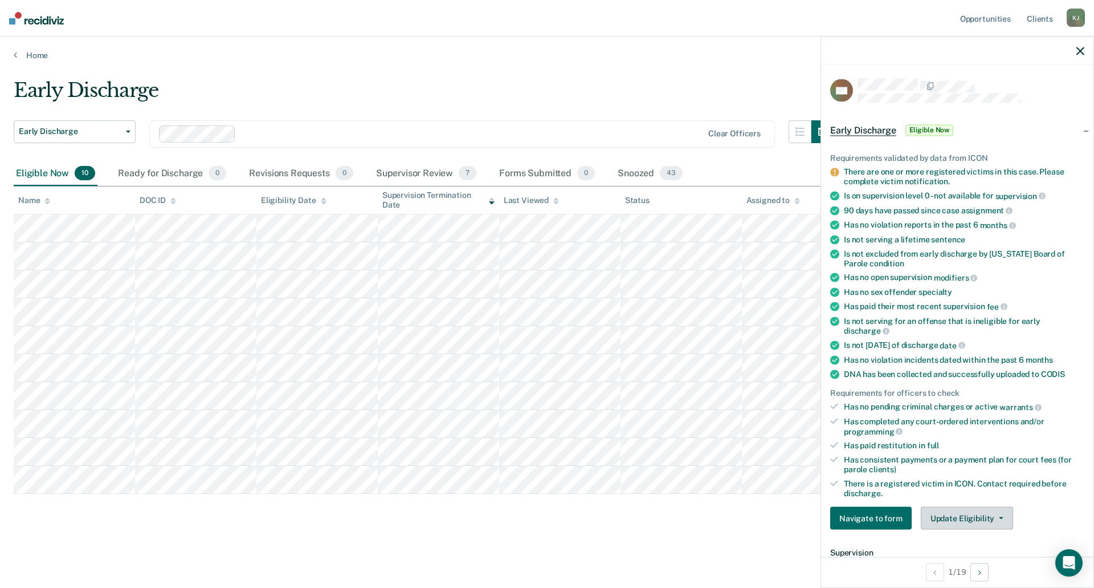
click at [991, 514] on button "Update Eligibility" at bounding box center [967, 518] width 92 height 23
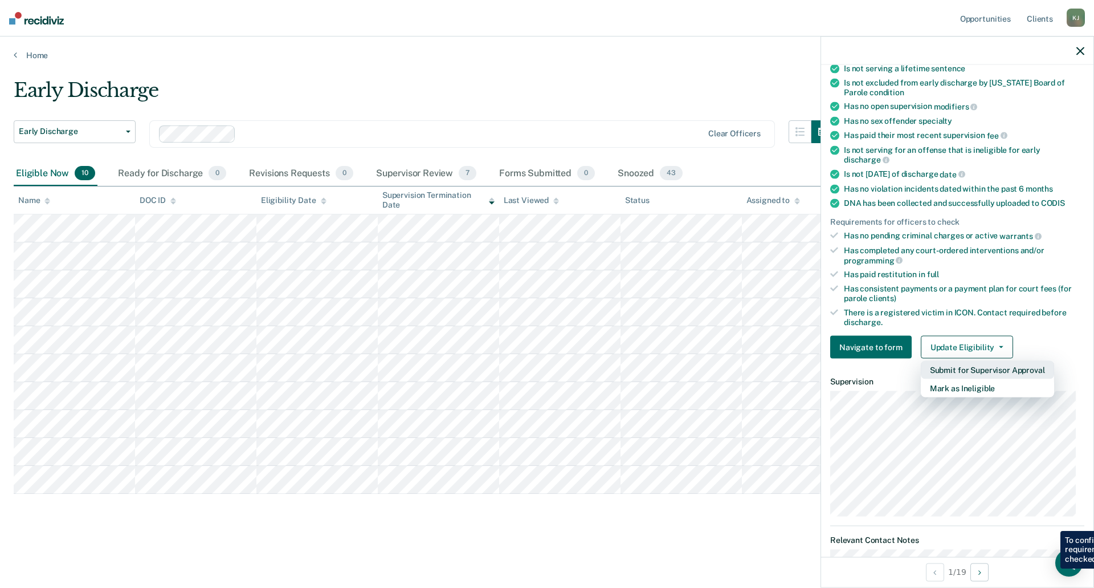
scroll to position [285, 0]
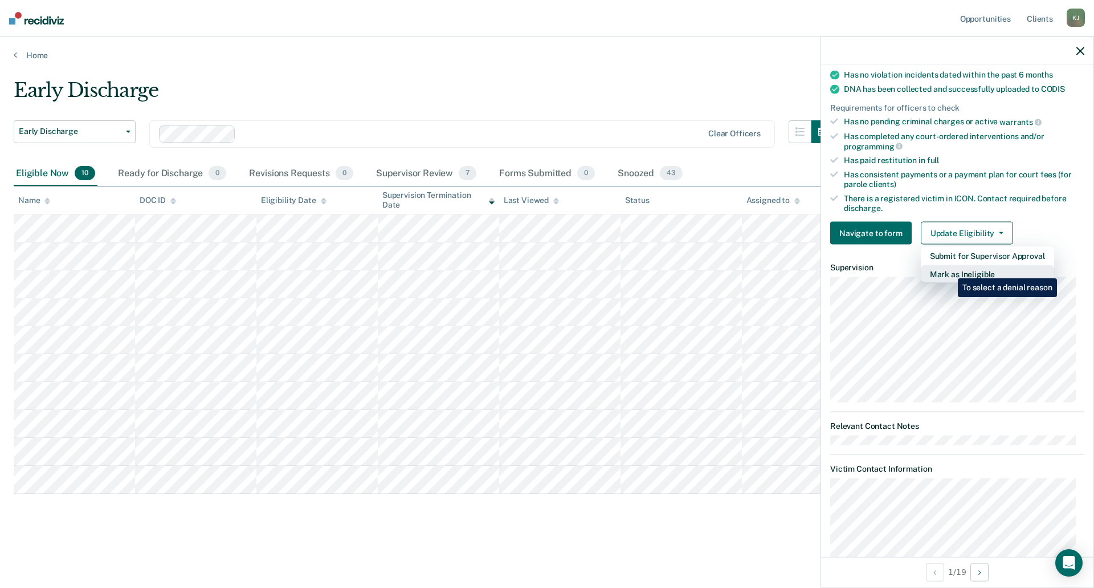
click at [950, 270] on button "Mark as Ineligible" at bounding box center [987, 274] width 133 height 18
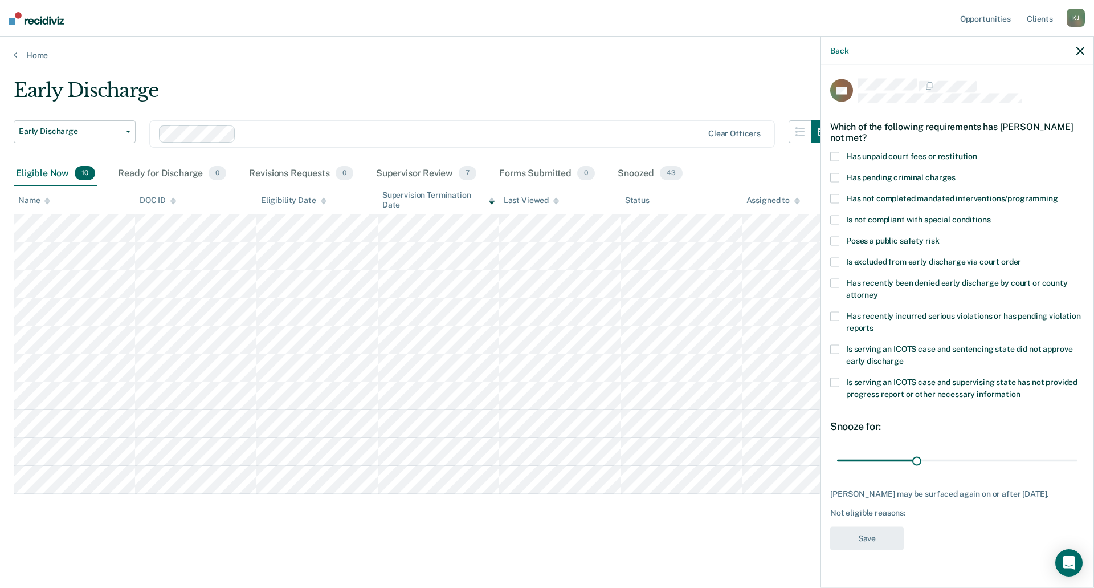
scroll to position [0, 0]
click at [835, 156] on span at bounding box center [834, 156] width 9 height 9
click at [837, 238] on span at bounding box center [834, 241] width 9 height 9
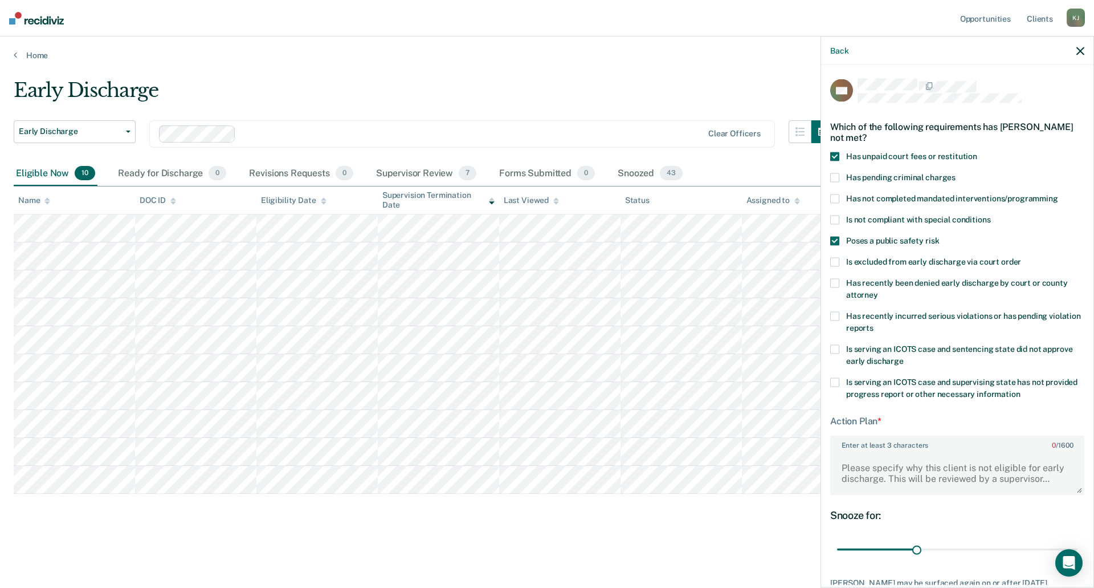
click at [834, 380] on span at bounding box center [834, 382] width 9 height 9
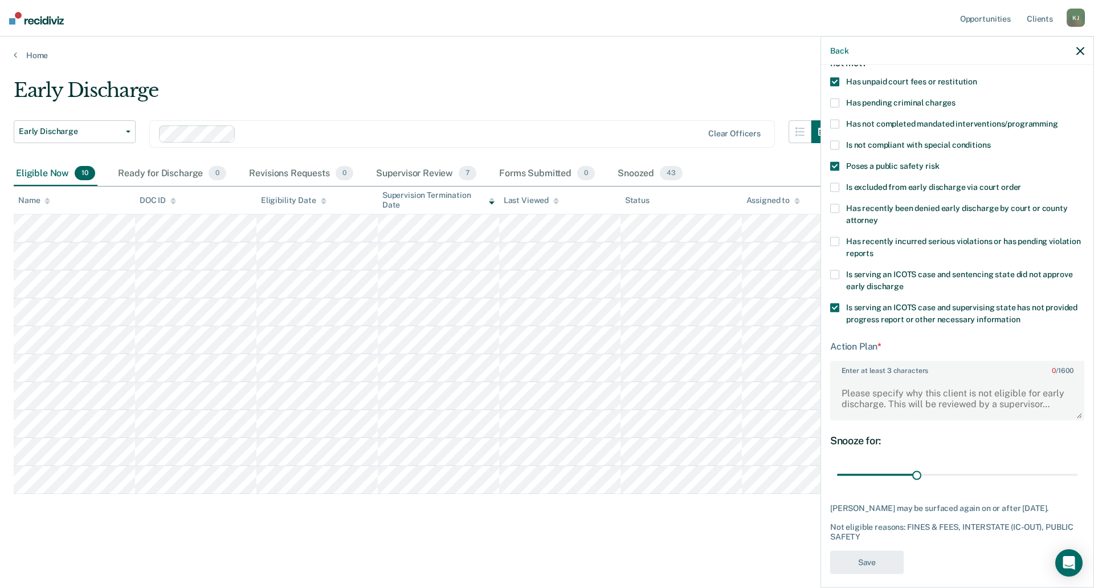
scroll to position [92, 0]
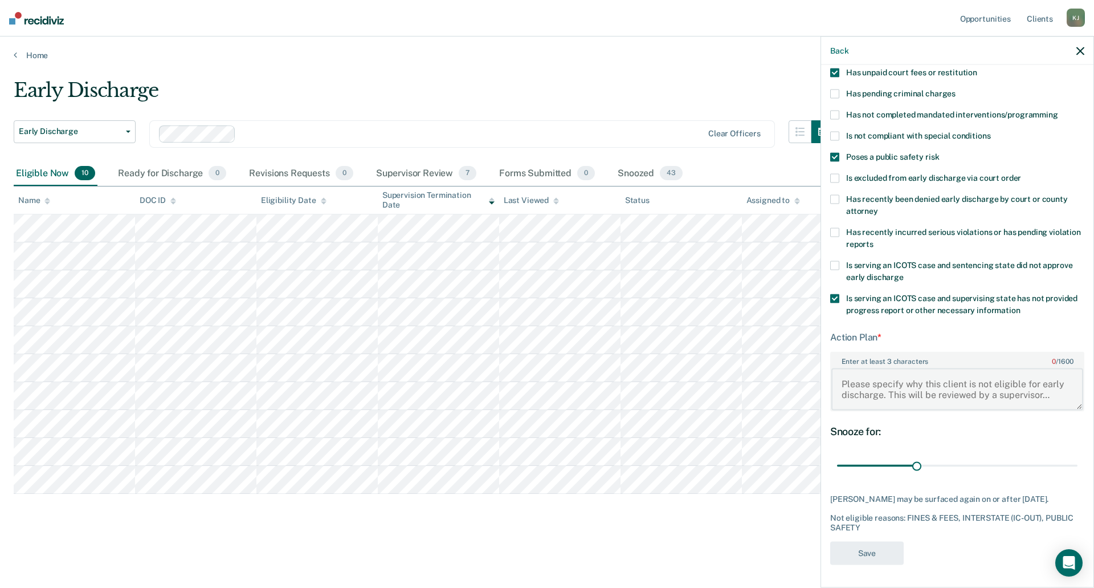
click at [869, 379] on textarea "Enter at least 3 characters 0 / 1600" at bounding box center [958, 389] width 252 height 42
paste textarea "COFO = $14862.64 of which $7863.75 is restitution. Habitual Offender, needs mor…"
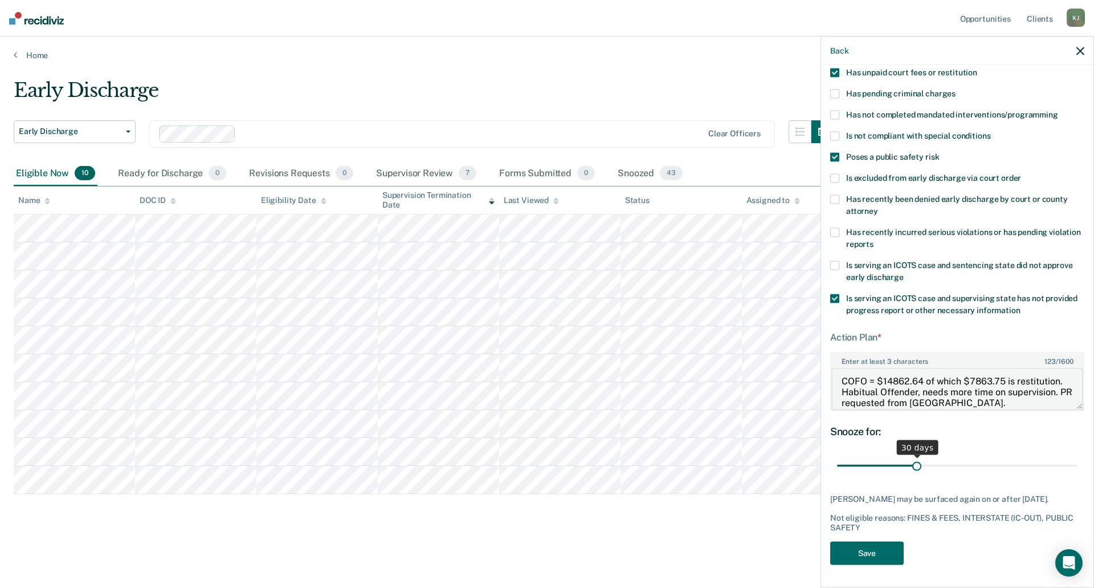
type textarea "COFO = $14862.64 of which $7863.75 is restitution. Habitual Offender, needs mor…"
drag, startPoint x: 915, startPoint y: 454, endPoint x: 1087, endPoint y: 467, distance: 172.1
type input "90"
click at [1078, 467] on input "range" at bounding box center [957, 465] width 241 height 20
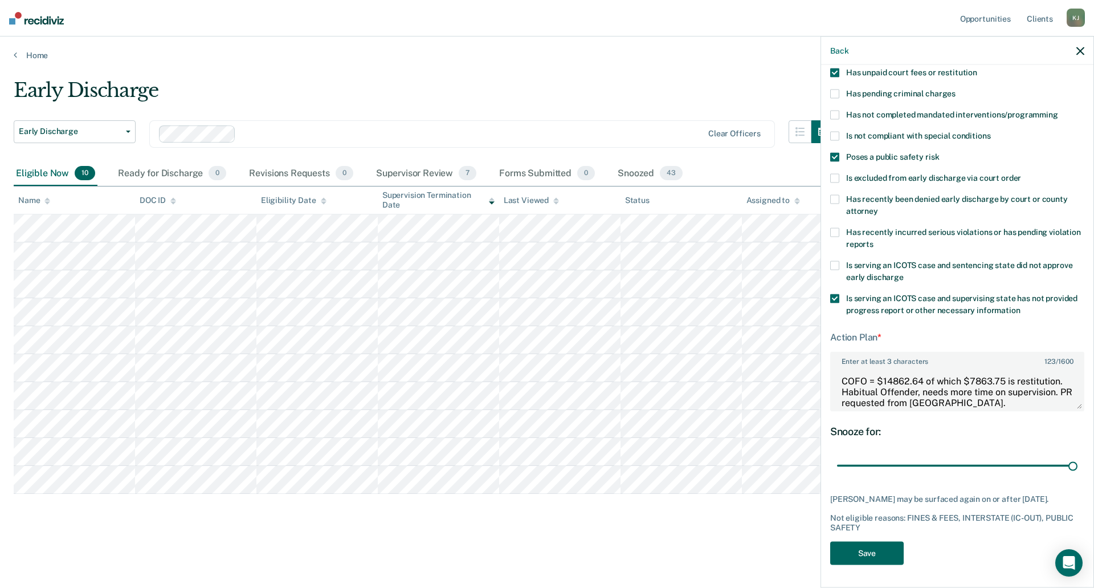
click at [868, 548] on button "Save" at bounding box center [867, 552] width 74 height 23
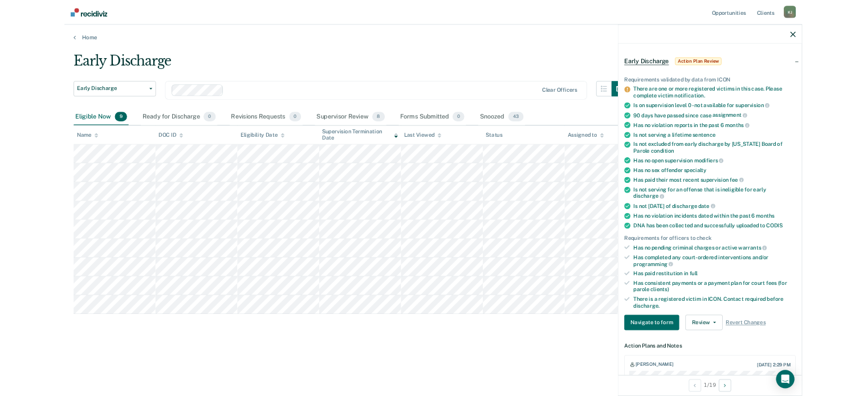
scroll to position [0, 0]
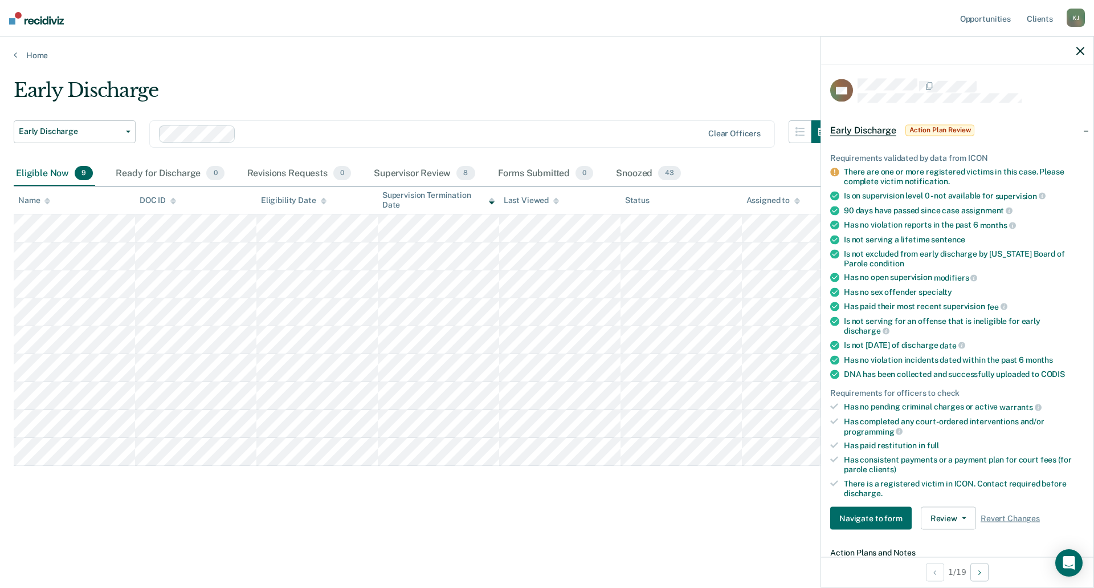
click at [431, 493] on div "Early Discharge Early Discharge Early Discharge Clear officers Eligible Now 9 R…" at bounding box center [547, 291] width 1067 height 424
click at [1081, 51] on icon "button" at bounding box center [1081, 51] width 8 height 8
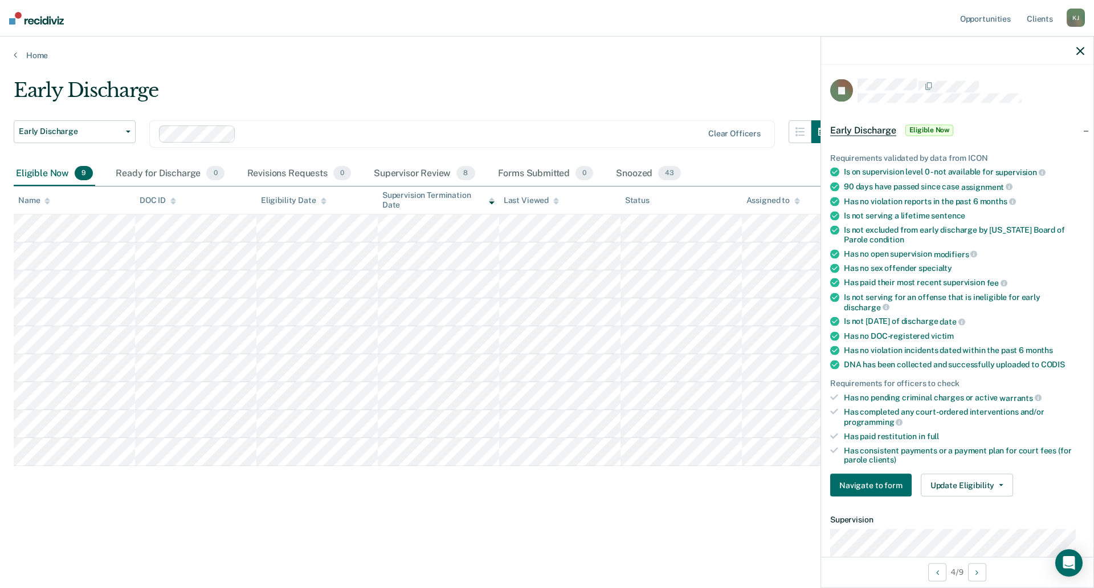
click at [258, 529] on div "Early Discharge Early Discharge Early Discharge Clear officers Eligible Now 9 R…" at bounding box center [547, 309] width 1067 height 460
click at [514, 97] on div "Early Discharge" at bounding box center [424, 95] width 821 height 32
click at [1078, 49] on icon "button" at bounding box center [1081, 51] width 8 height 8
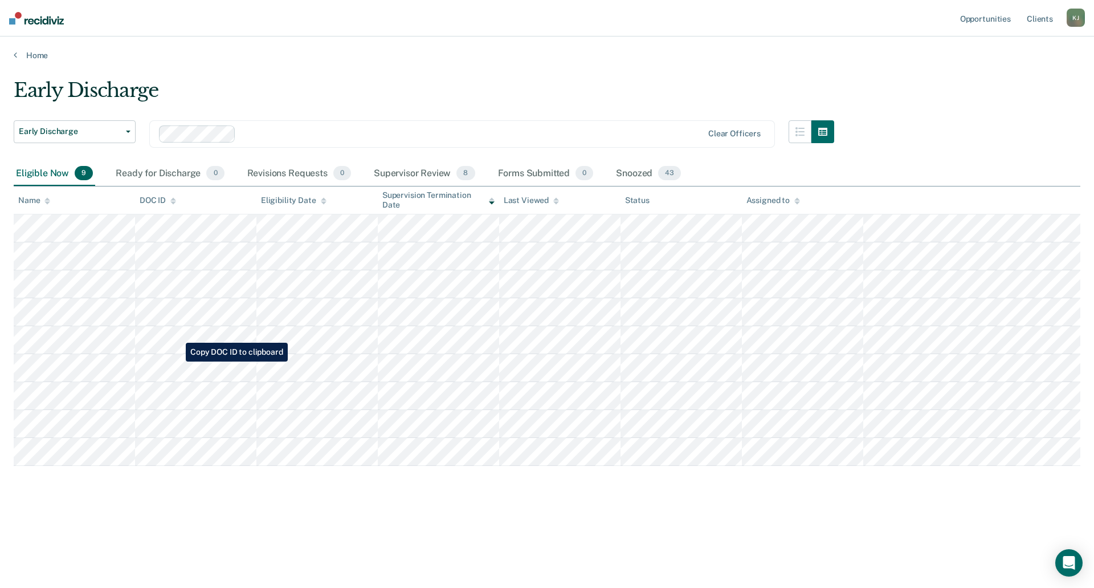
click at [177, 361] on tbody at bounding box center [547, 339] width 1067 height 251
click at [214, 508] on div "Early Discharge Early Discharge Early Discharge Clear officers Eligible Now 9 R…" at bounding box center [547, 309] width 1067 height 460
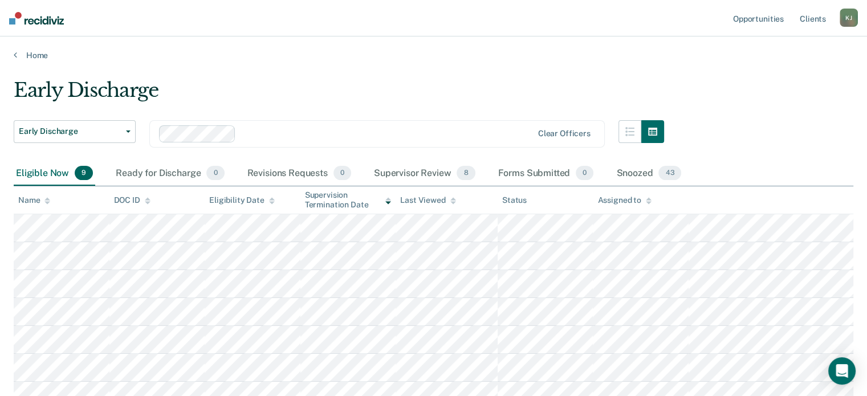
click at [848, 15] on div "K J" at bounding box center [849, 18] width 18 height 18
click at [771, 72] on link "Log Out" at bounding box center [803, 75] width 92 height 10
